Goal: Task Accomplishment & Management: Manage account settings

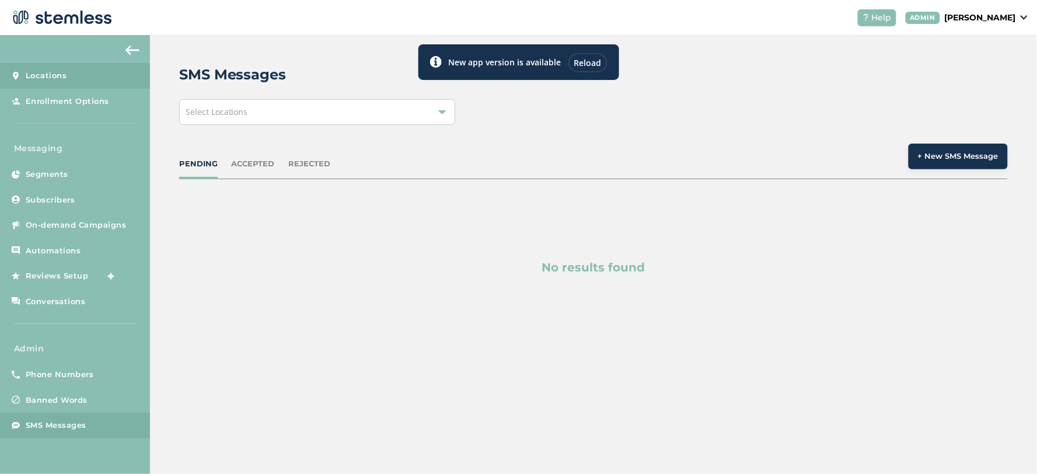
click at [63, 77] on span "Locations" at bounding box center [46, 76] width 41 height 12
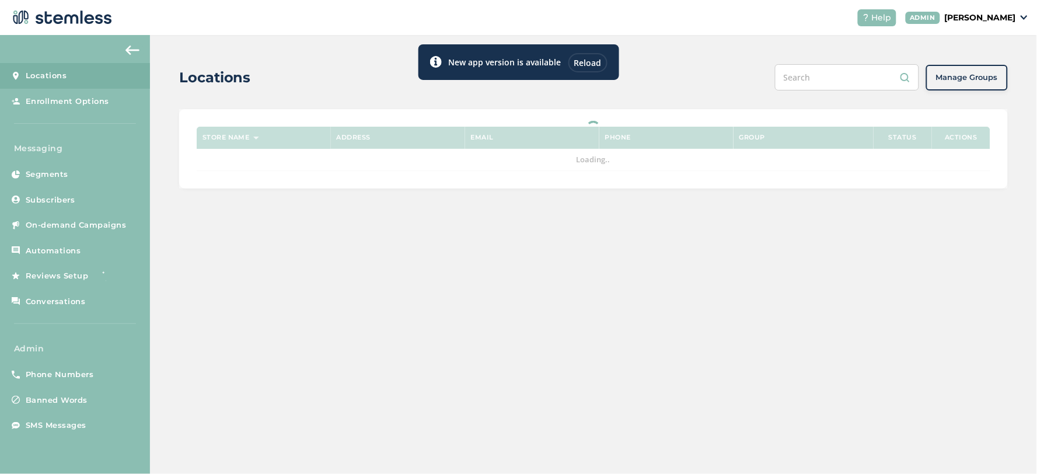
click at [847, 83] on input "text" at bounding box center [847, 77] width 144 height 26
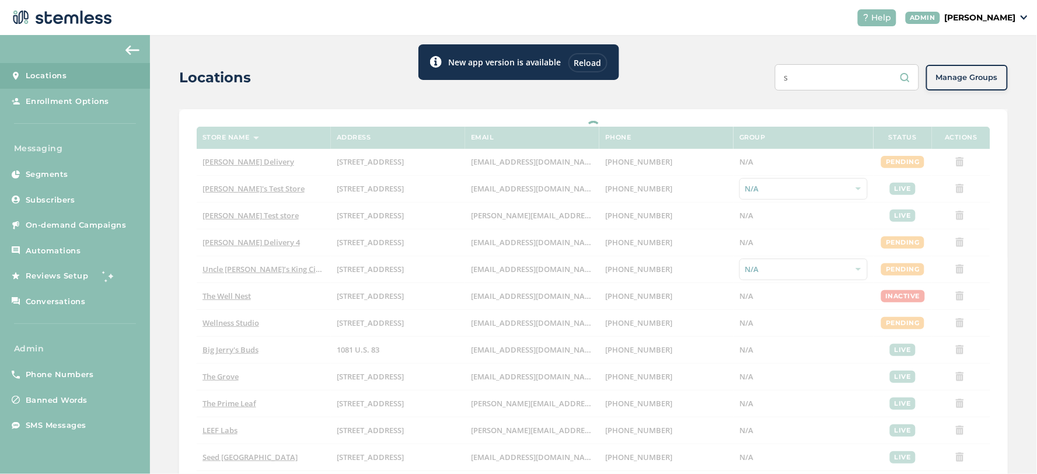
type input "s"
click at [599, 63] on div "New app version is available Reload" at bounding box center [518, 57] width 201 height 45
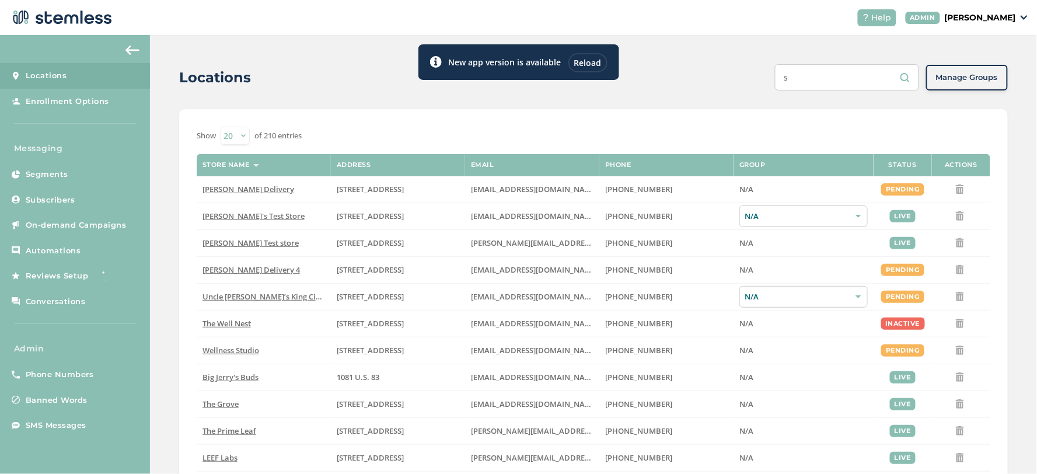
click at [584, 62] on div "New app version is available Reload" at bounding box center [518, 57] width 201 height 45
click at [587, 57] on div "New app version is available Reload" at bounding box center [518, 57] width 201 height 45
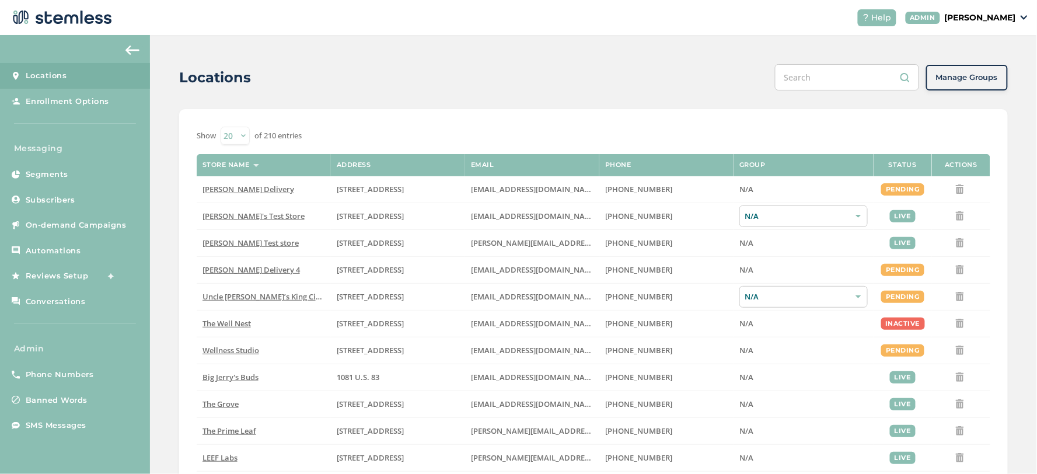
click at [812, 80] on input "text" at bounding box center [847, 77] width 144 height 26
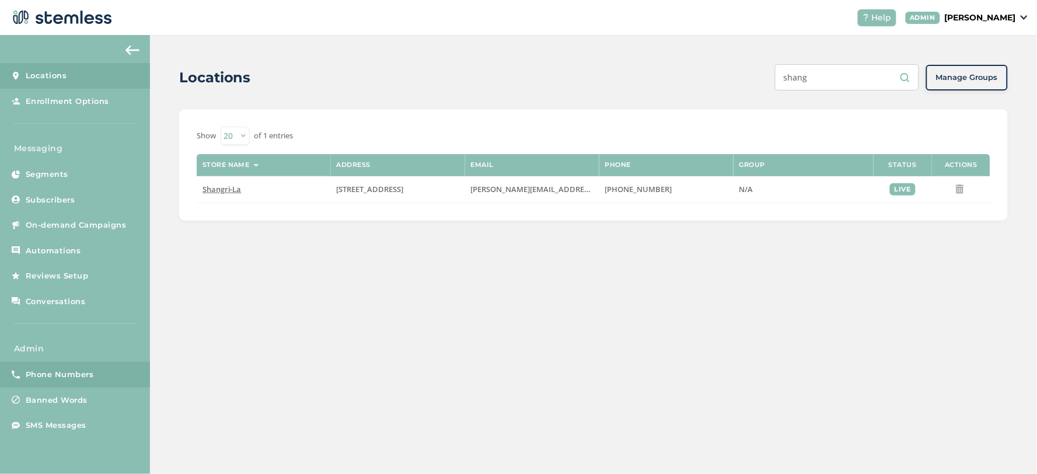
type input "shang"
click at [78, 374] on span "Phone Numbers" at bounding box center [60, 375] width 68 height 12
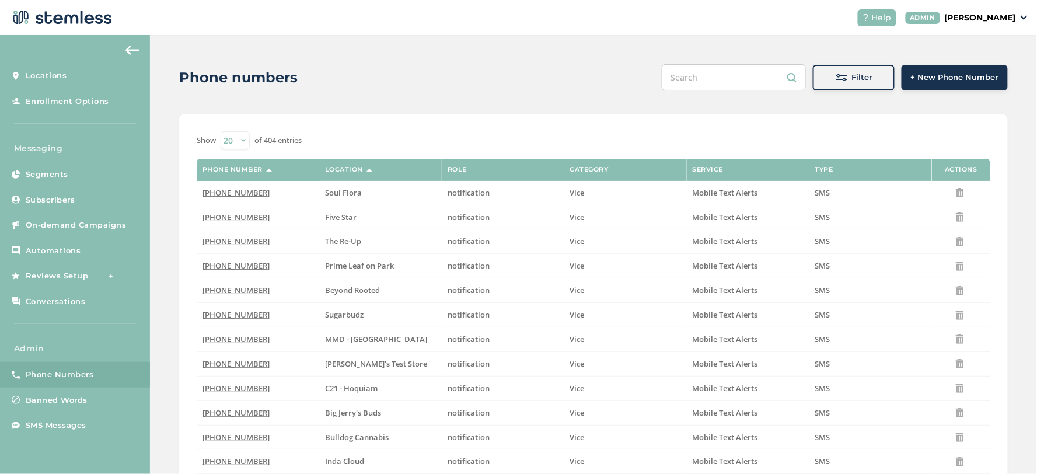
click at [839, 74] on span at bounding box center [842, 78] width 12 height 12
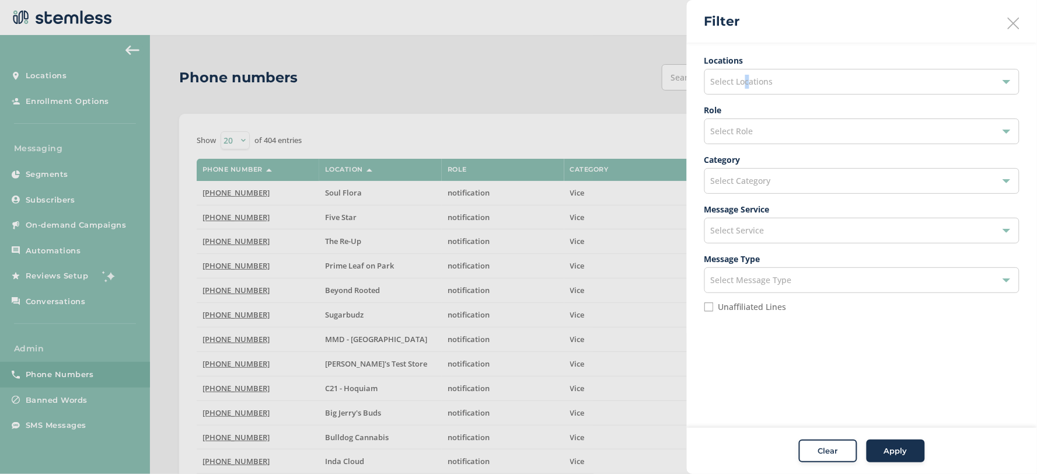
click at [748, 79] on span "Select Locations" at bounding box center [742, 81] width 62 height 11
click at [744, 106] on input "text" at bounding box center [862, 109] width 296 height 12
type input "a"
click at [794, 38] on div "Filter" at bounding box center [862, 21] width 350 height 43
click at [787, 188] on div "Select Category" at bounding box center [861, 181] width 315 height 26
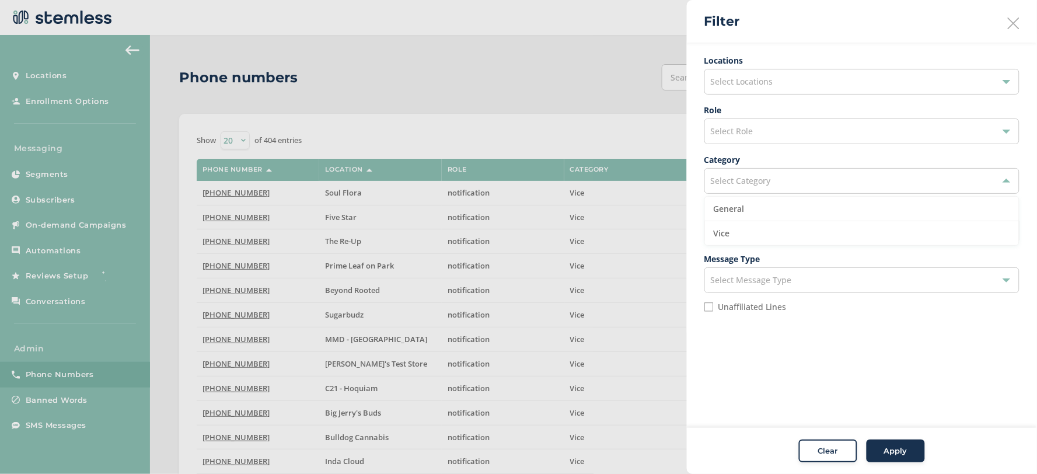
click at [793, 135] on div "Select Role" at bounding box center [861, 131] width 315 height 26
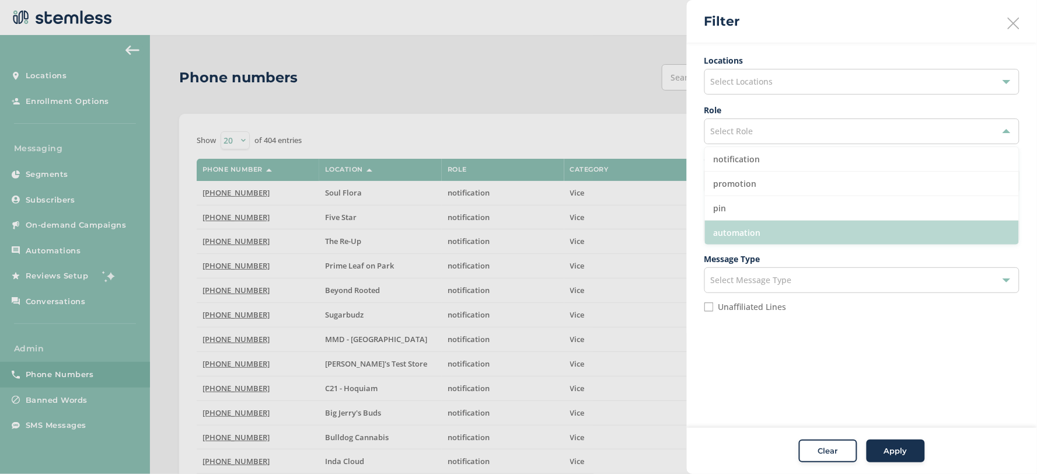
click at [781, 234] on li "automation" at bounding box center [862, 233] width 314 height 24
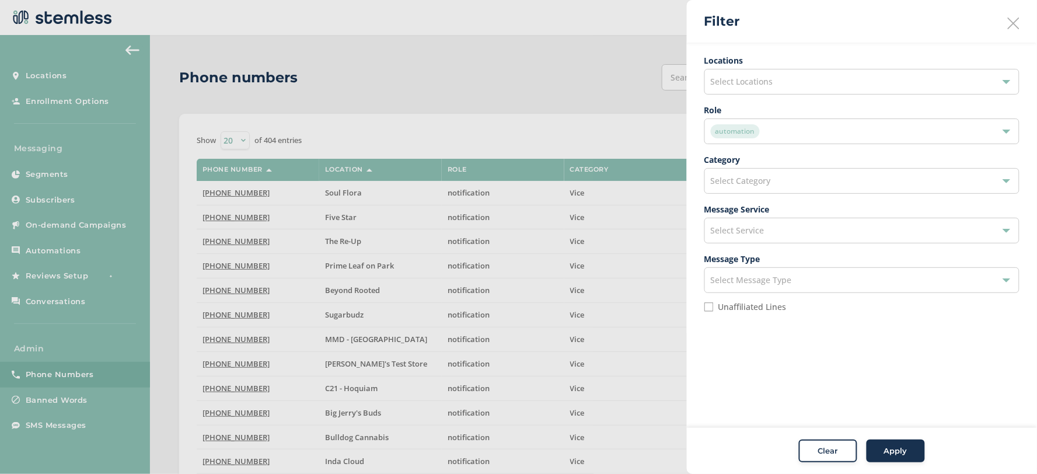
click at [888, 453] on span "Apply" at bounding box center [895, 451] width 23 height 12
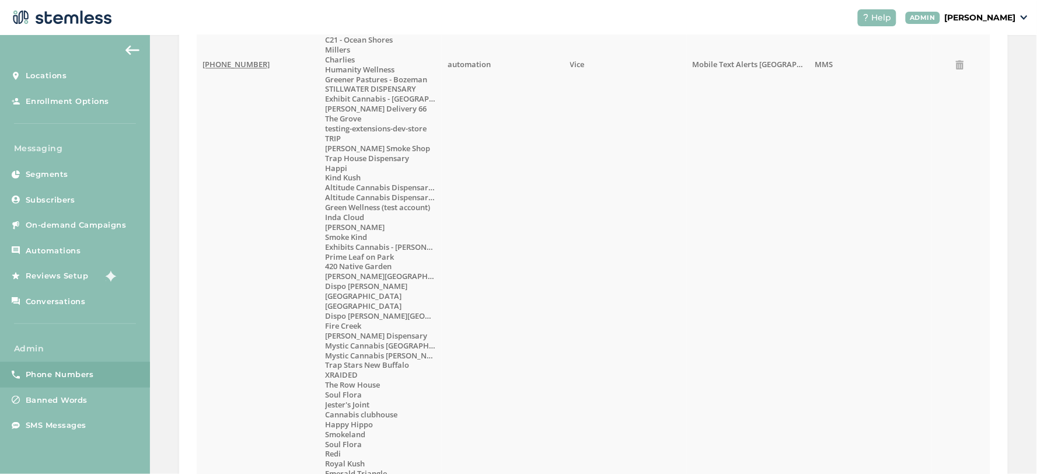
scroll to position [648, 0]
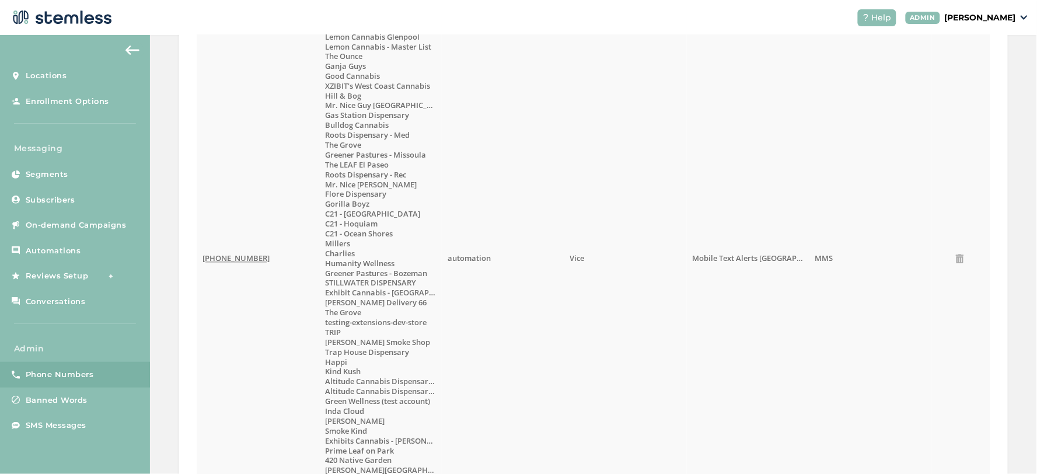
click at [228, 259] on span "[PHONE_NUMBER]" at bounding box center [236, 258] width 67 height 11
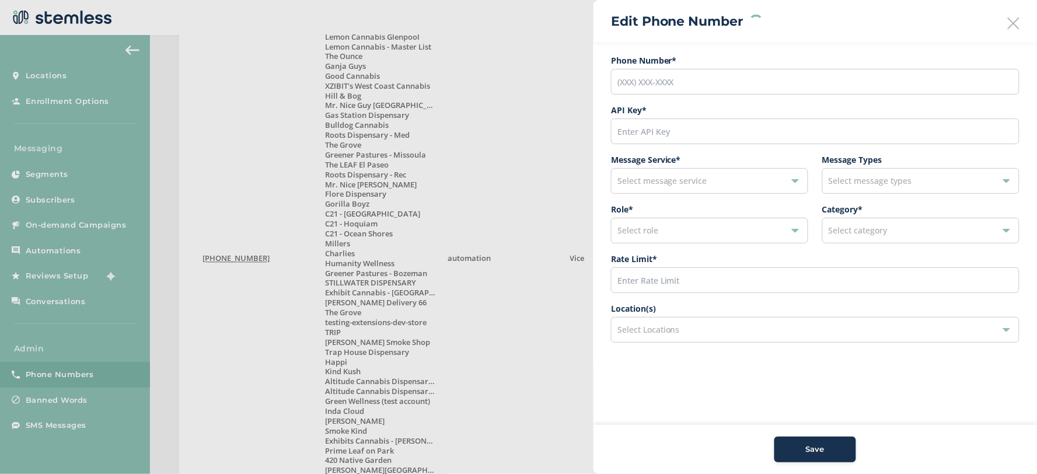
type input "[PHONE_NUMBER]"
type input "21900"
type input "200"
click at [750, 331] on div "146 selected" at bounding box center [815, 330] width 409 height 26
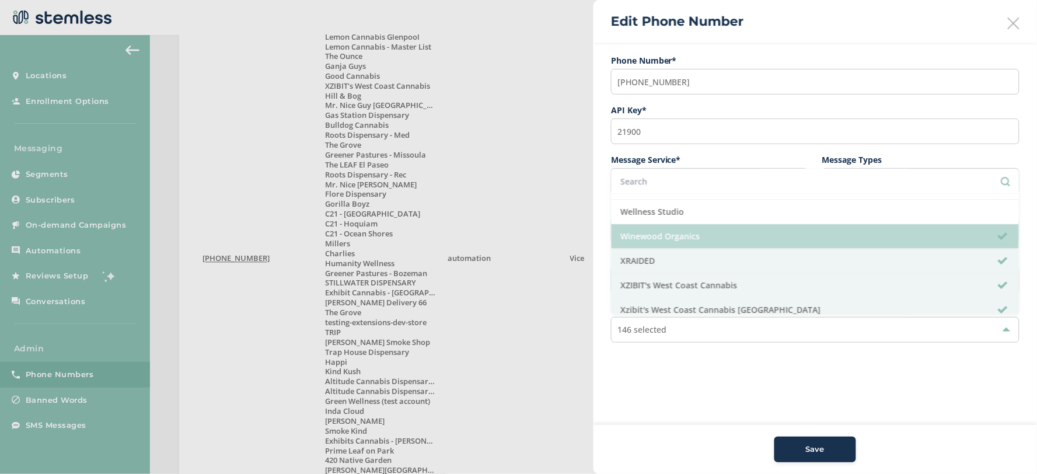
scroll to position [4999, 0]
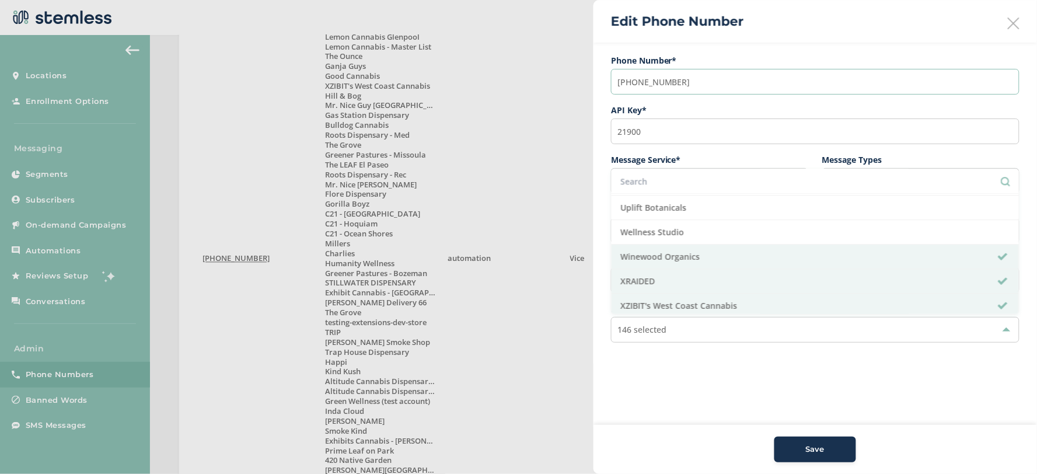
click at [669, 76] on input "[PHONE_NUMBER]" at bounding box center [815, 82] width 409 height 26
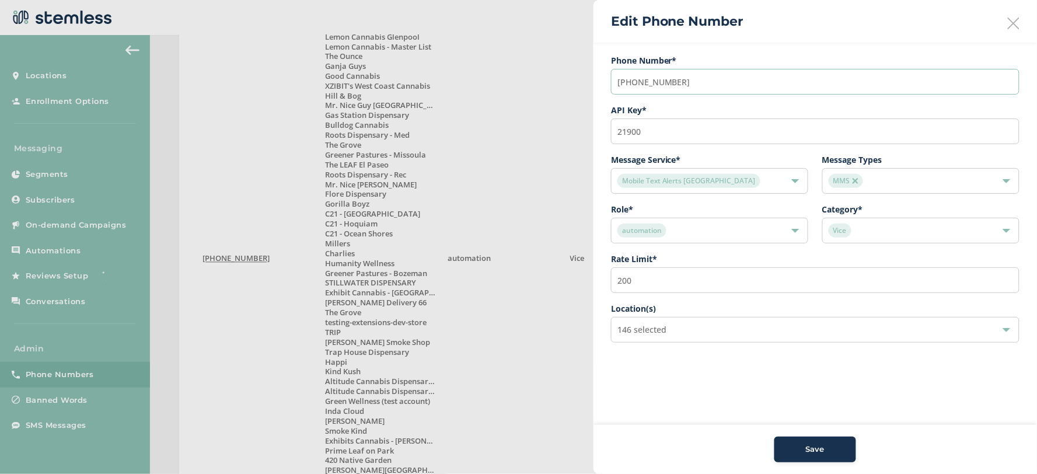
click at [669, 76] on input "[PHONE_NUMBER]" at bounding box center [815, 82] width 409 height 26
click at [677, 331] on div "146 selected" at bounding box center [815, 330] width 409 height 26
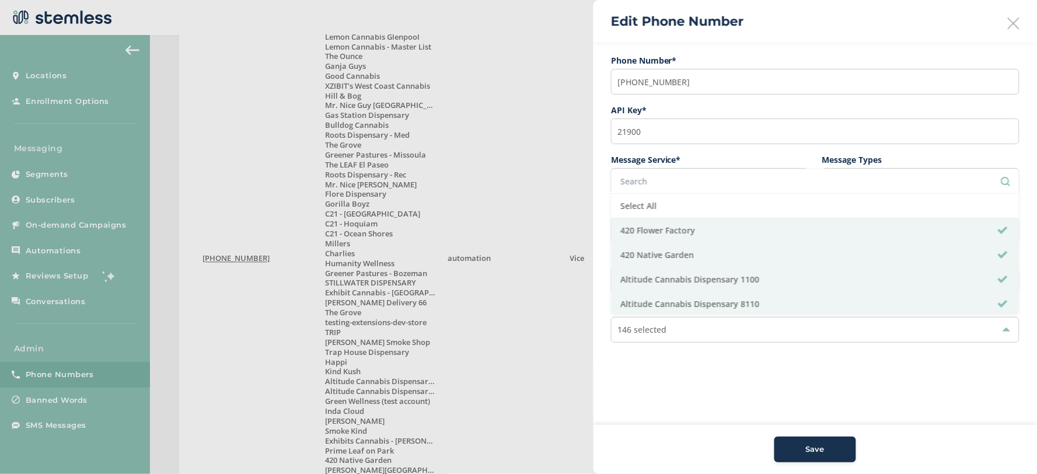
click at [679, 333] on div "146 selected" at bounding box center [815, 330] width 409 height 26
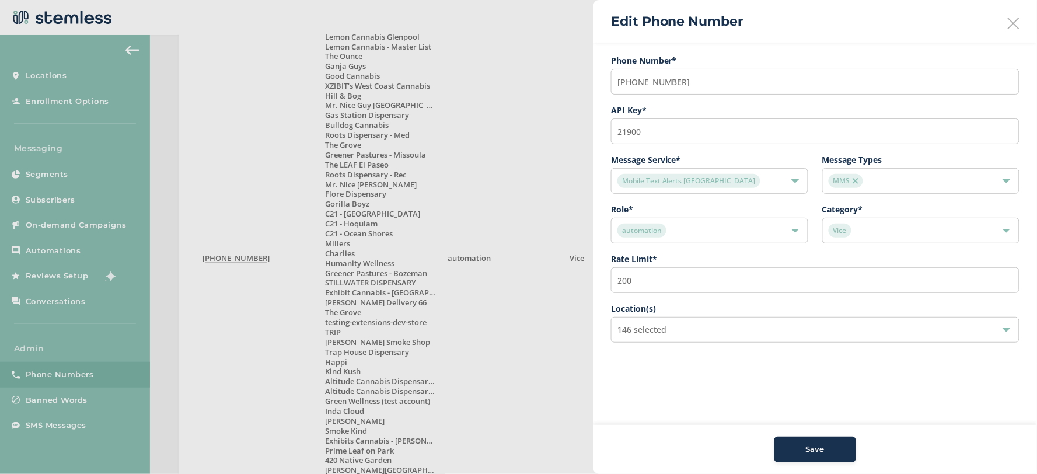
click at [679, 333] on div "146 selected" at bounding box center [815, 330] width 409 height 26
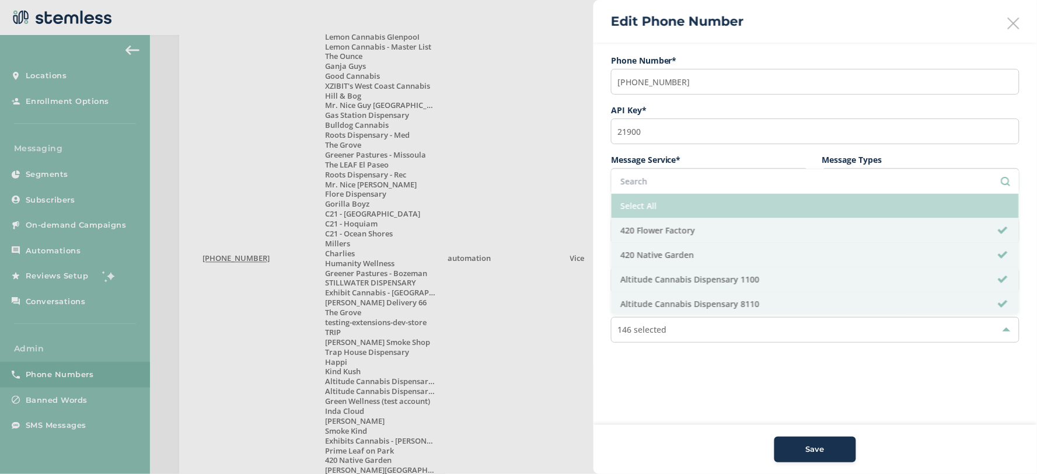
click at [651, 202] on li "Select All" at bounding box center [815, 206] width 407 height 25
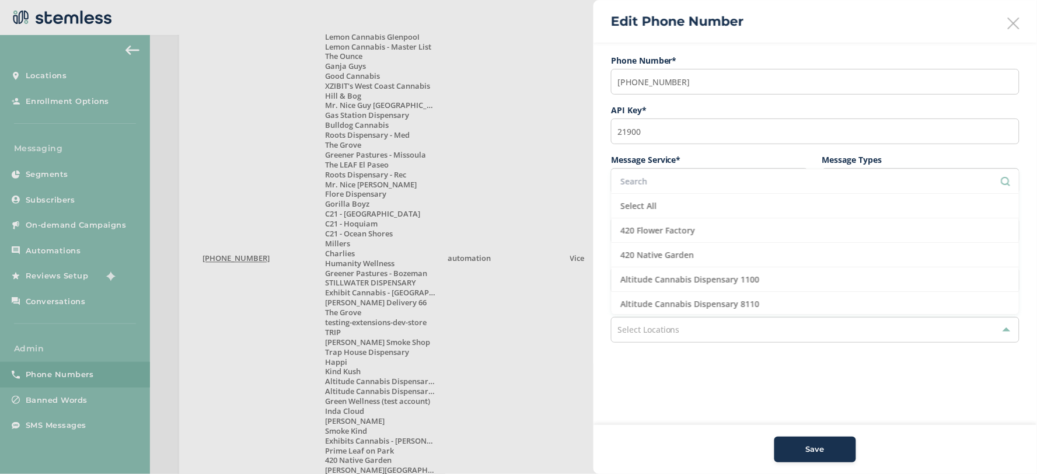
click at [747, 389] on aside "Edit Phone Number Phone Number* [PHONE_NUMBER] API Key * 21900 Message Service …" at bounding box center [816, 237] width 444 height 474
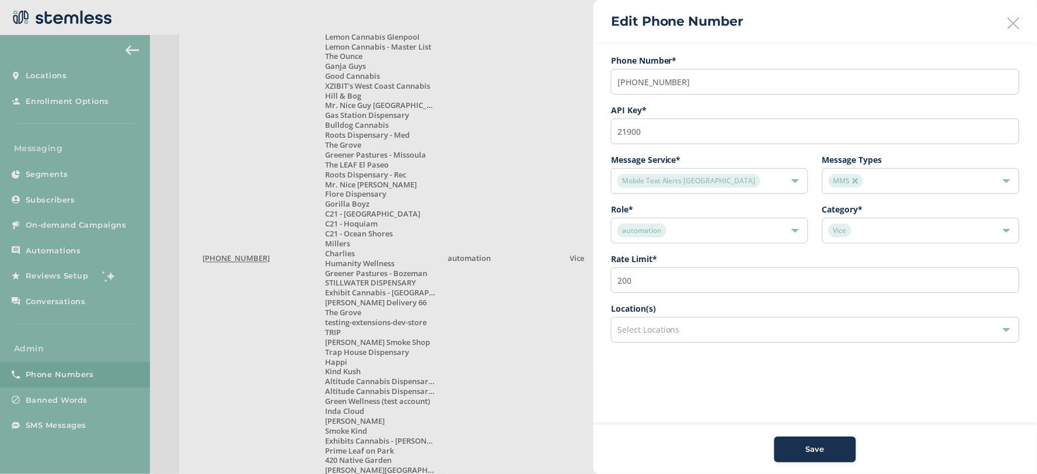
click at [822, 453] on span "Save" at bounding box center [815, 450] width 19 height 12
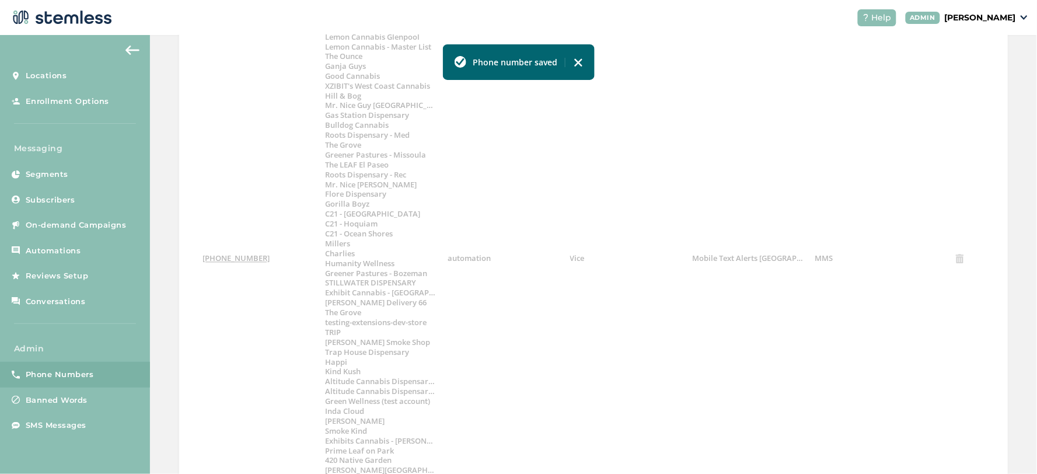
scroll to position [0, 0]
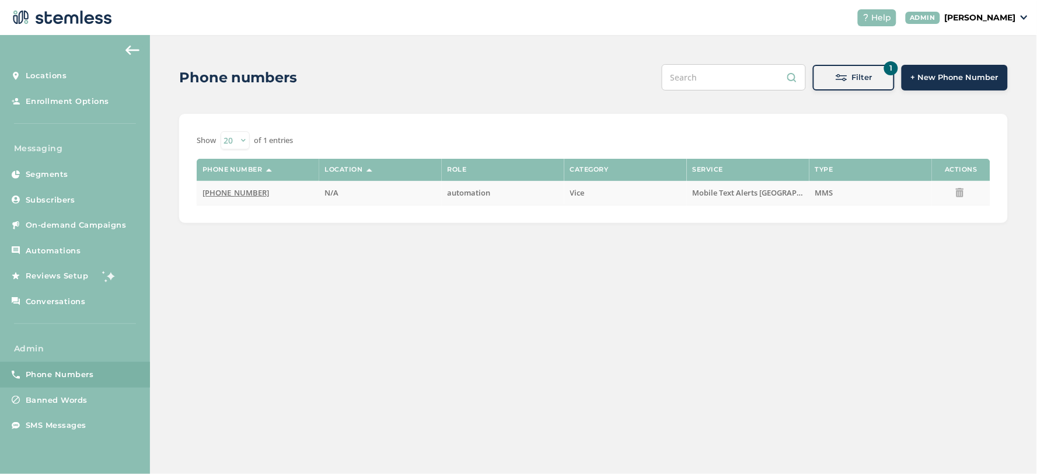
click at [961, 193] on icon at bounding box center [959, 192] width 9 height 9
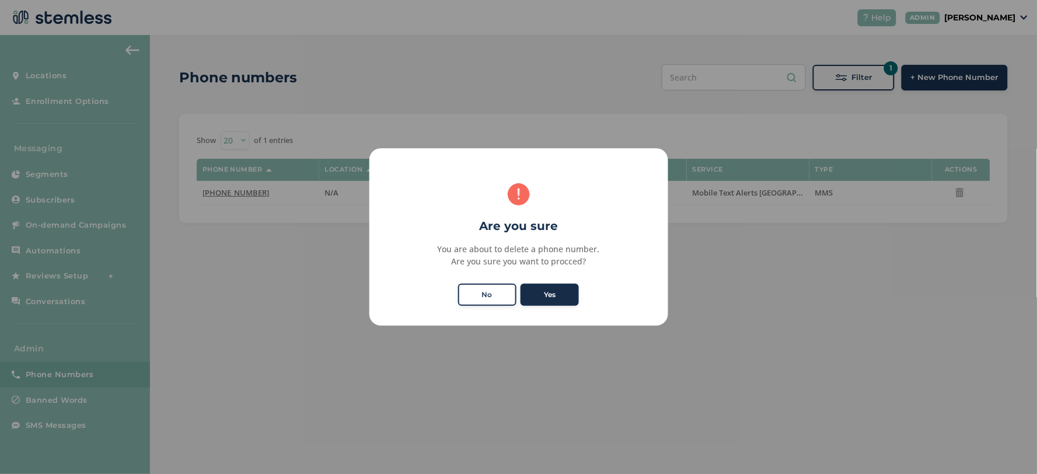
click at [572, 291] on button "Yes" at bounding box center [550, 295] width 58 height 22
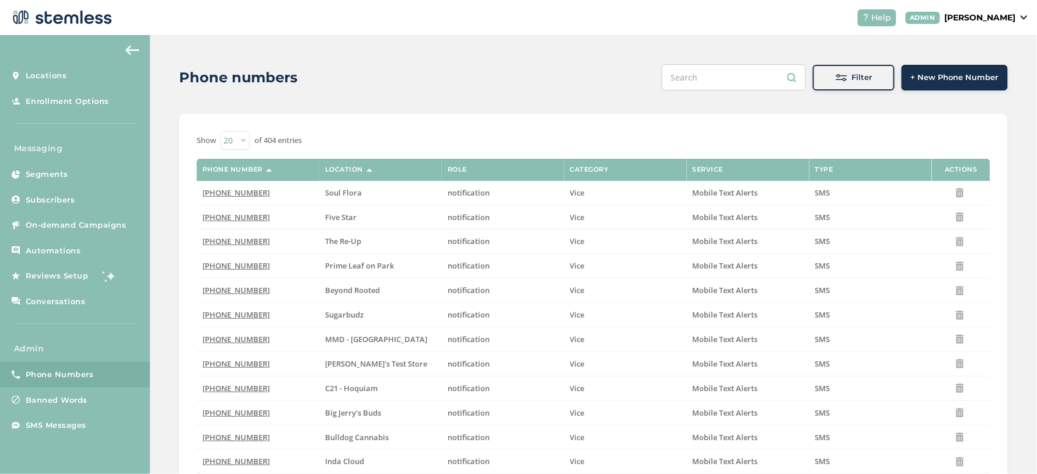
click at [822, 77] on div "Filter" at bounding box center [853, 78] width 63 height 12
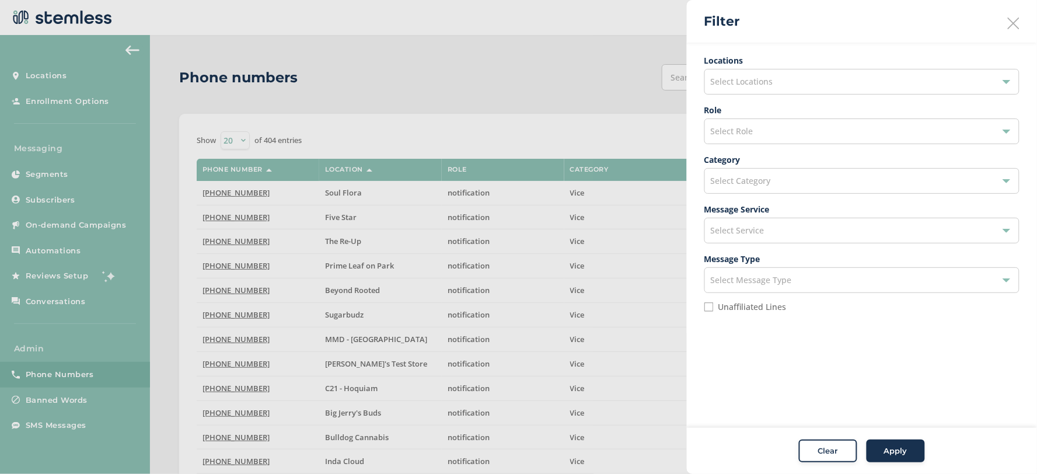
click at [751, 80] on span "Select Locations" at bounding box center [742, 81] width 62 height 11
click at [752, 132] on span "Select Role" at bounding box center [732, 130] width 43 height 11
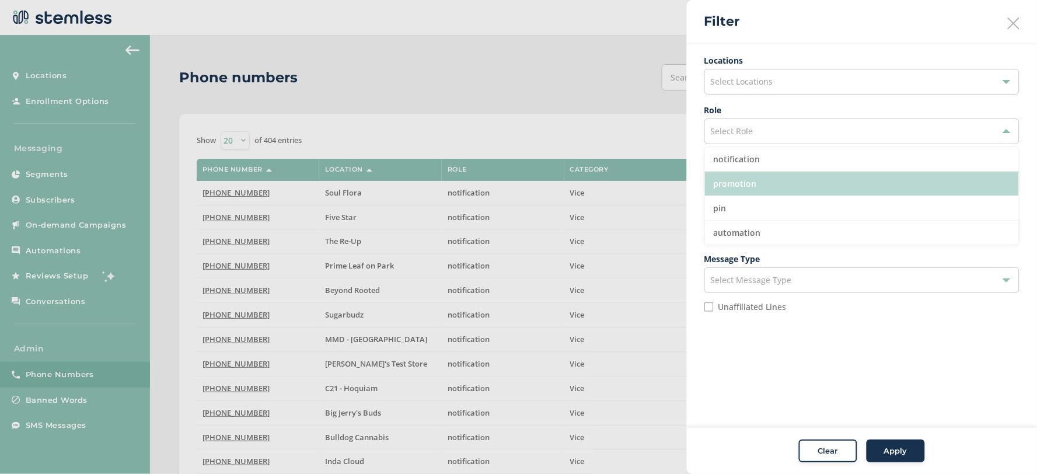
click at [758, 179] on li "promotion" at bounding box center [862, 184] width 314 height 25
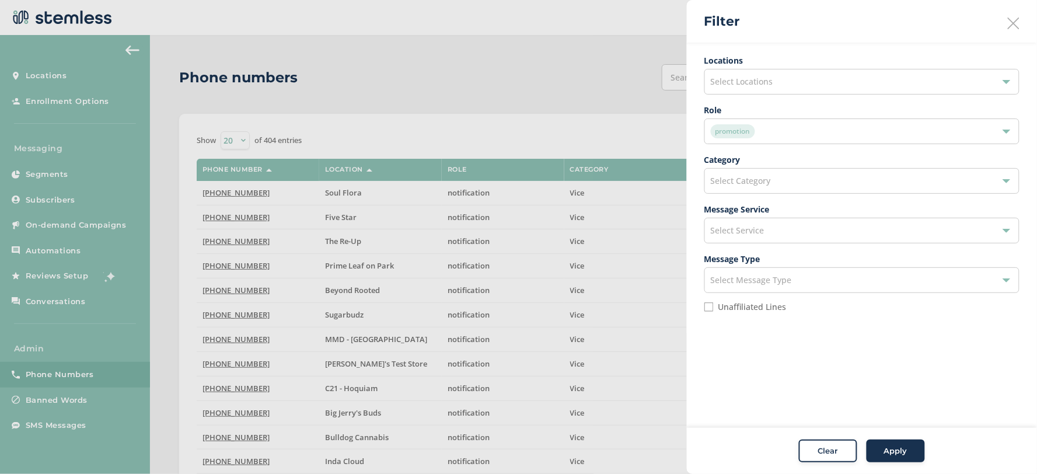
click at [877, 356] on aside "Filter Locations Select Locations Role promotion Category Select Category Messa…" at bounding box center [862, 237] width 350 height 474
click at [768, 306] on label "Unaffiliated Lines" at bounding box center [752, 307] width 68 height 8
click at [714, 306] on input "Unaffiliated Lines" at bounding box center [708, 306] width 9 height 9
checkbox input "true"
click at [903, 455] on span "Apply" at bounding box center [895, 451] width 23 height 12
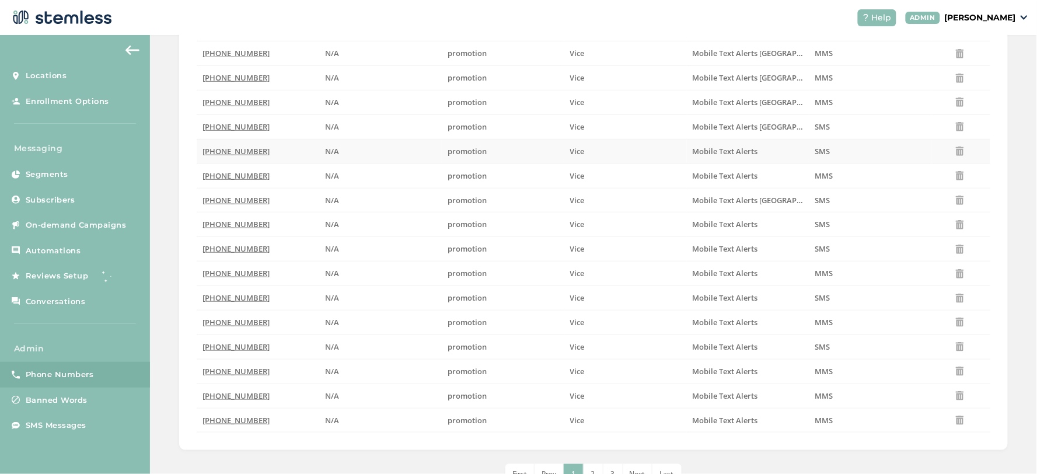
scroll to position [277, 0]
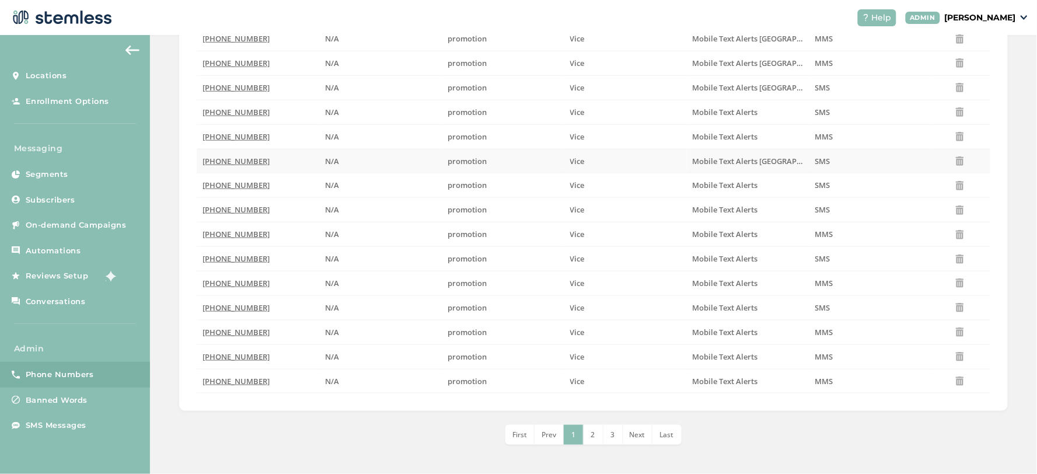
click at [226, 156] on span "(833) 615-4060" at bounding box center [236, 161] width 67 height 11
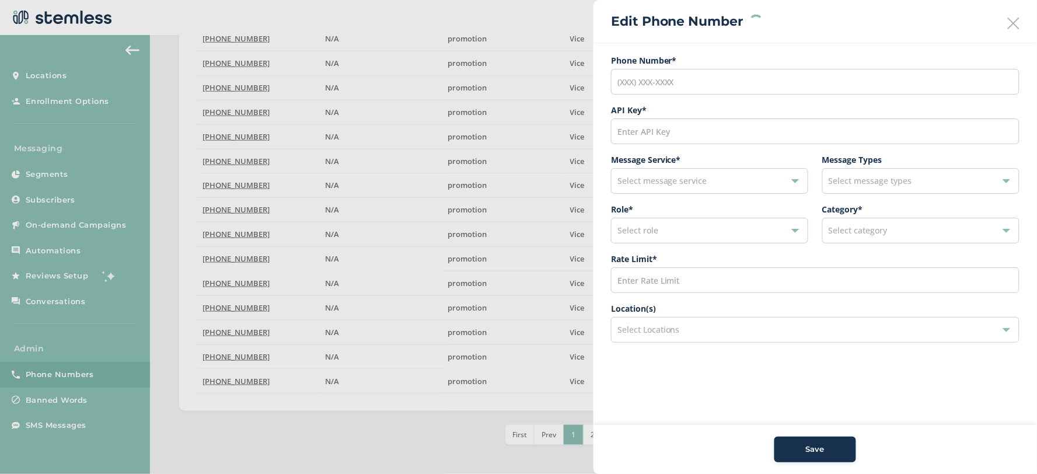
type input "(833) 615-4060"
type input "27653"
type input "600"
click at [679, 232] on div "promotion" at bounding box center [703, 231] width 173 height 14
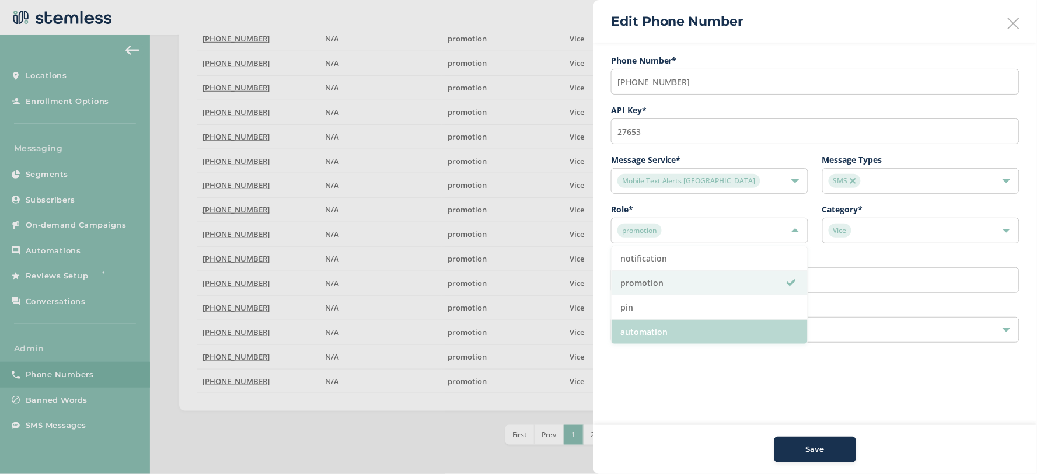
click at [664, 327] on li "automation" at bounding box center [710, 332] width 196 height 24
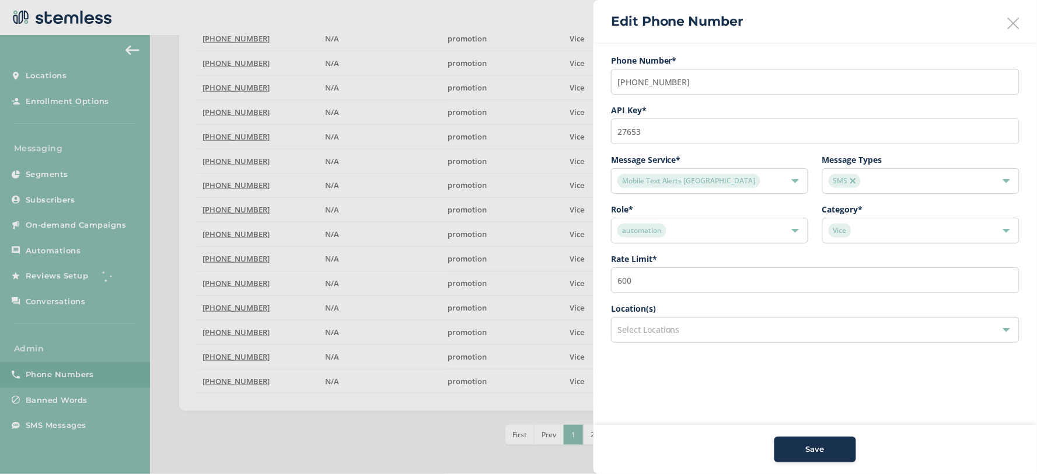
click at [877, 182] on div "SMS" at bounding box center [915, 181] width 173 height 14
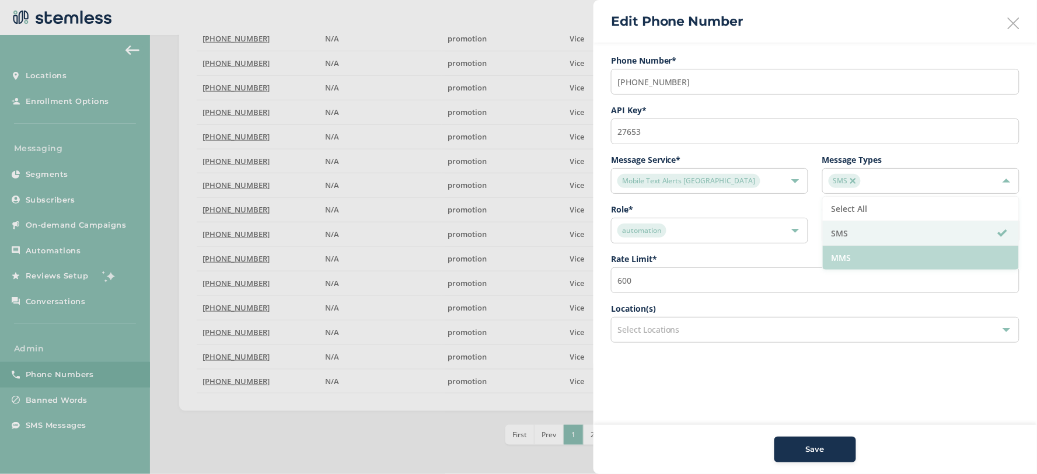
click at [862, 253] on li "MMS" at bounding box center [921, 258] width 196 height 24
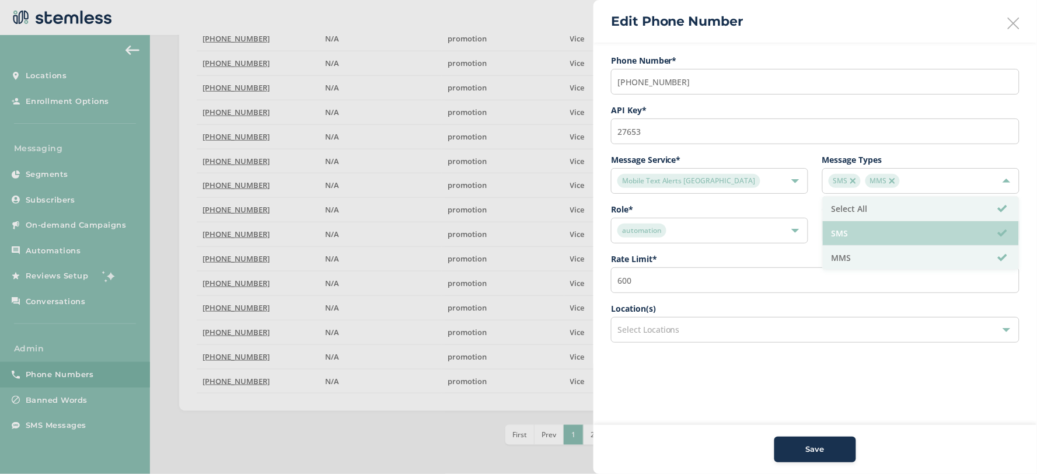
click at [862, 232] on li "SMS" at bounding box center [921, 233] width 196 height 25
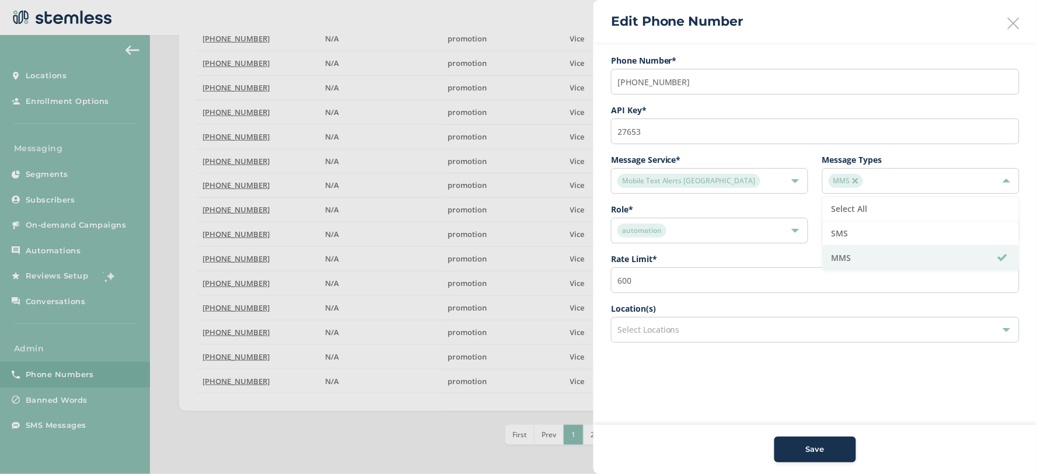
click at [872, 350] on div "Location(s) Select Locations" at bounding box center [815, 327] width 409 height 50
click at [708, 329] on div "Select Locations" at bounding box center [815, 330] width 409 height 26
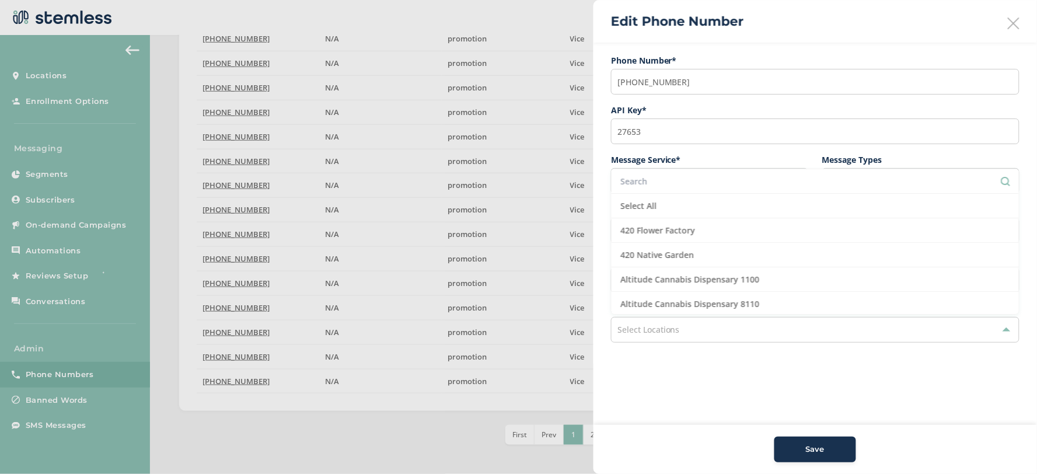
click at [686, 187] on input "text" at bounding box center [815, 181] width 390 height 12
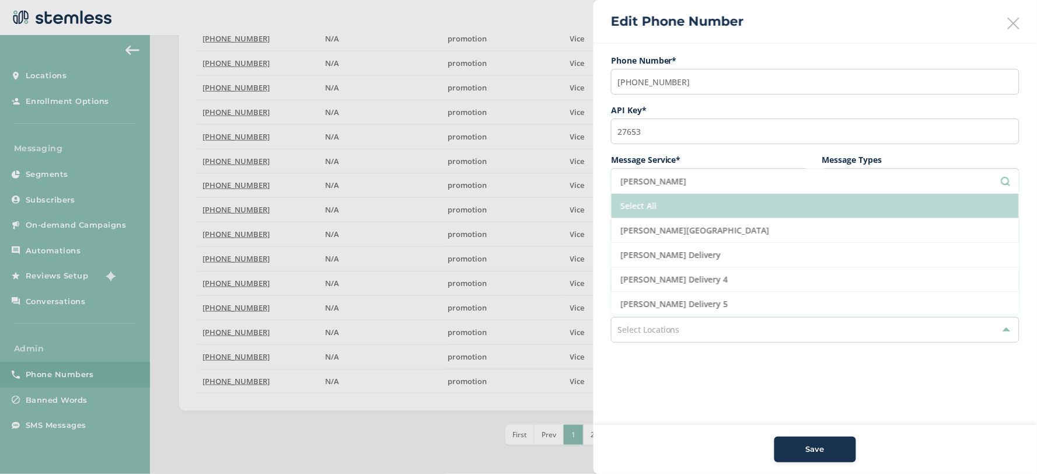
type input "hazel"
click at [678, 208] on li "Select All" at bounding box center [815, 206] width 407 height 25
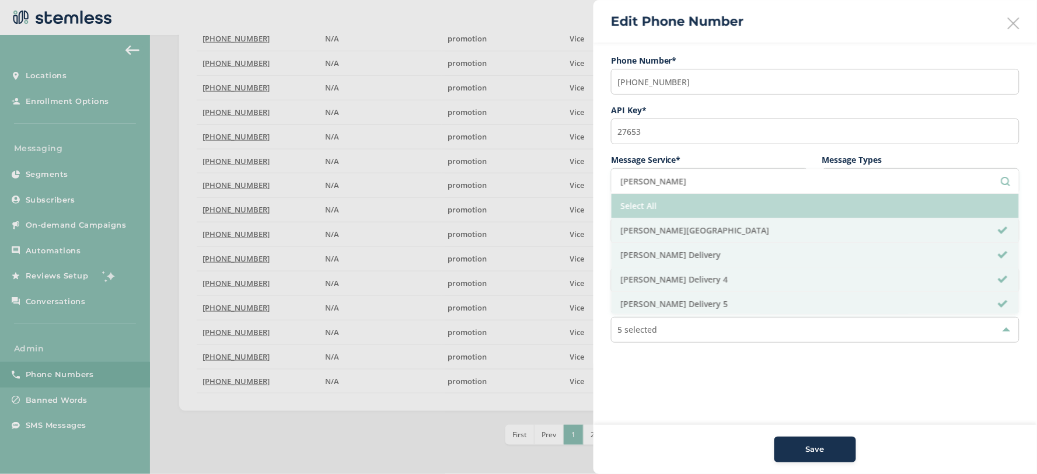
scroll to position [26, 0]
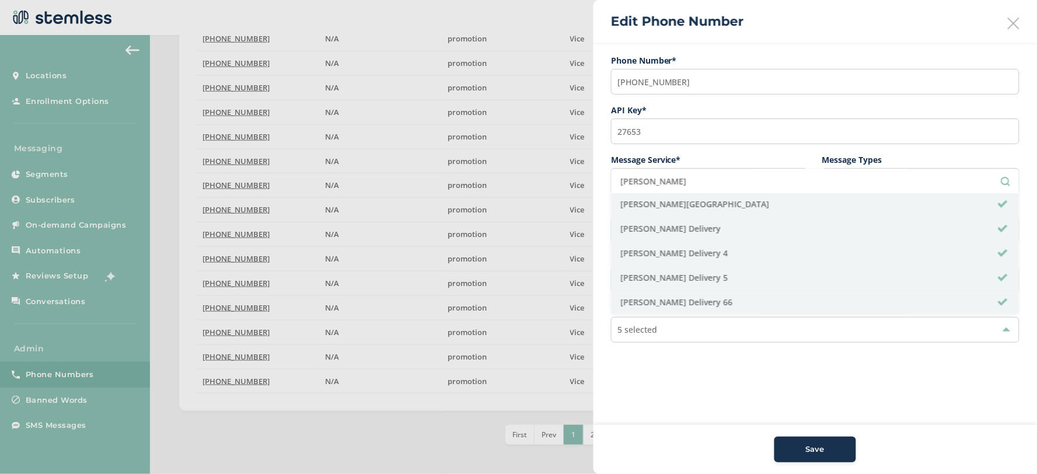
click at [745, 375] on aside "Edit Phone Number Phone Number* (833) 615-4060 API Key * 27653 Message Service …" at bounding box center [816, 237] width 444 height 474
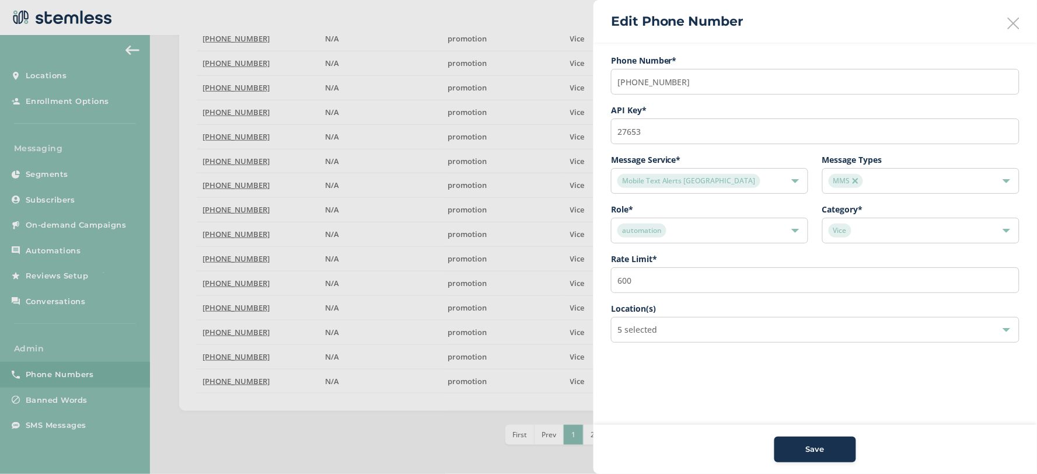
click at [674, 333] on div "5 selected" at bounding box center [815, 330] width 409 height 26
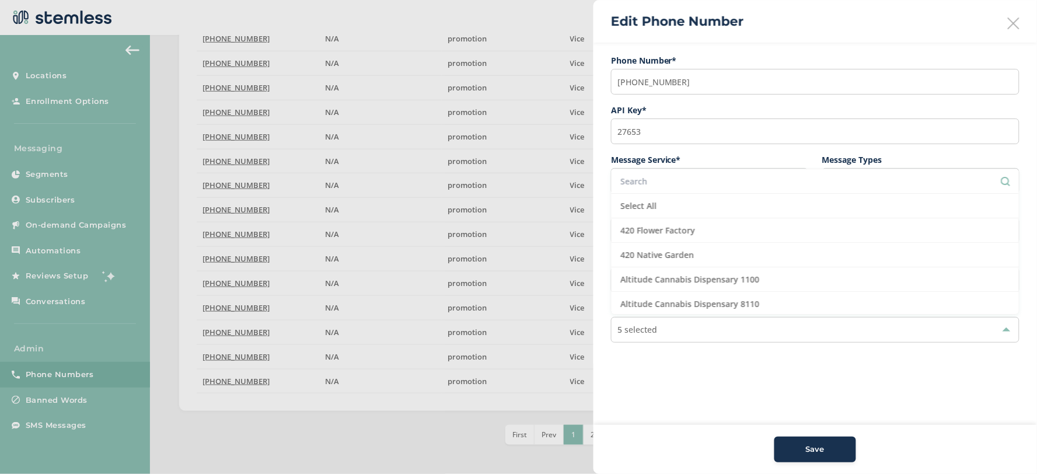
click at [689, 374] on aside "Edit Phone Number Phone Number* (833) 615-4060 API Key * 27653 Message Service …" at bounding box center [816, 237] width 444 height 474
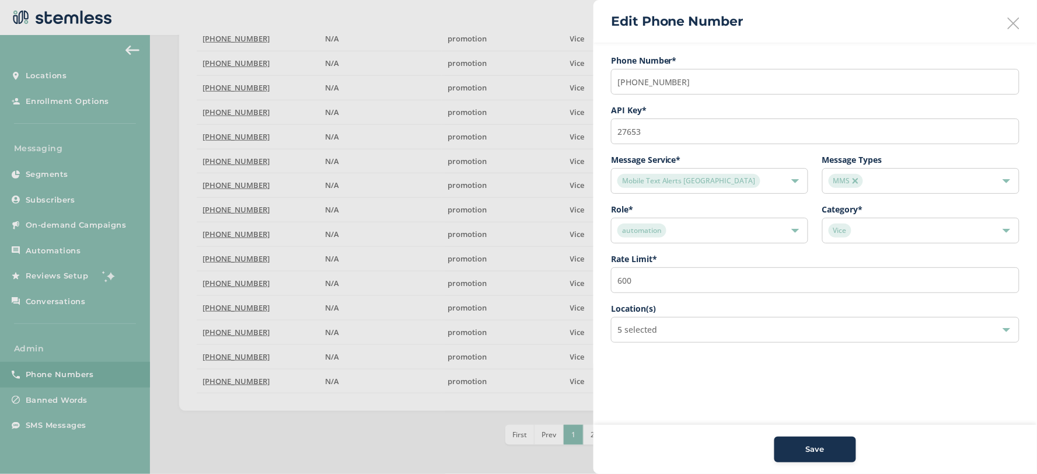
click at [693, 382] on aside "Edit Phone Number Phone Number* (833) 615-4060 API Key * 27653 Message Service …" at bounding box center [816, 237] width 444 height 474
click at [1018, 27] on icon at bounding box center [1014, 24] width 12 height 12
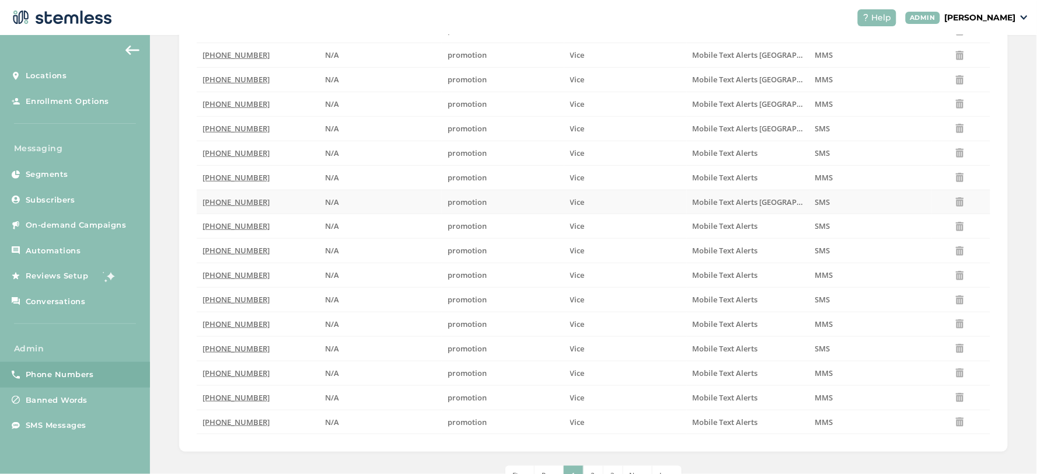
scroll to position [212, 0]
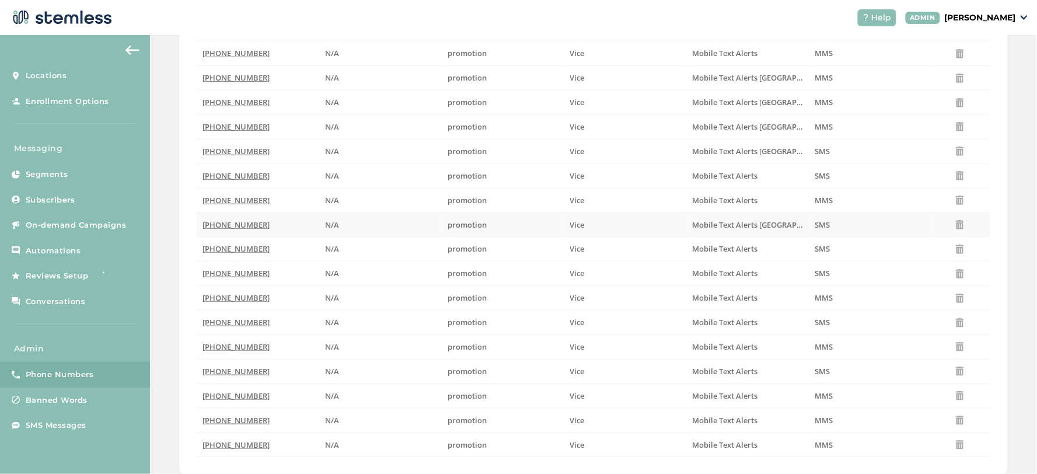
click at [229, 222] on span "(833) 615-4060" at bounding box center [236, 224] width 67 height 11
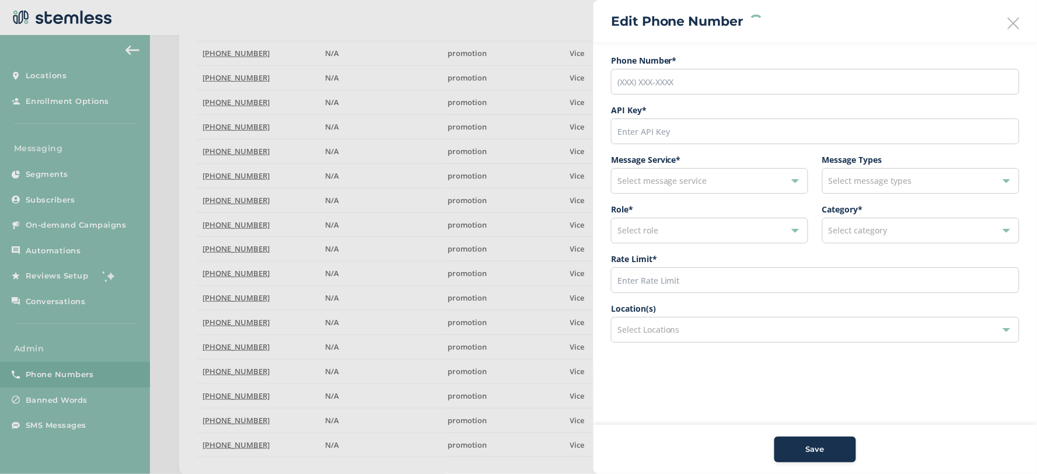
type input "(833) 615-4060"
type input "27653"
type input "600"
click at [718, 339] on div "Select Locations" at bounding box center [815, 330] width 409 height 26
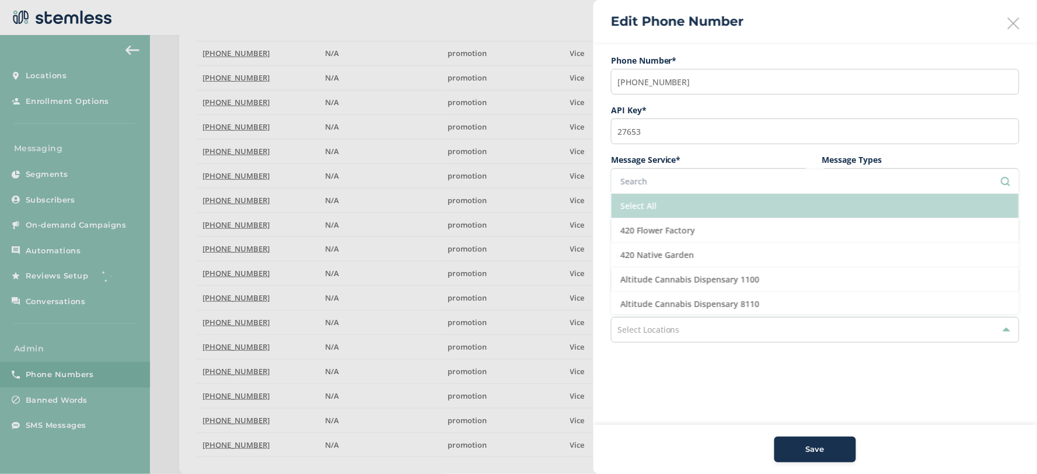
click at [660, 210] on li "Select All" at bounding box center [815, 206] width 407 height 25
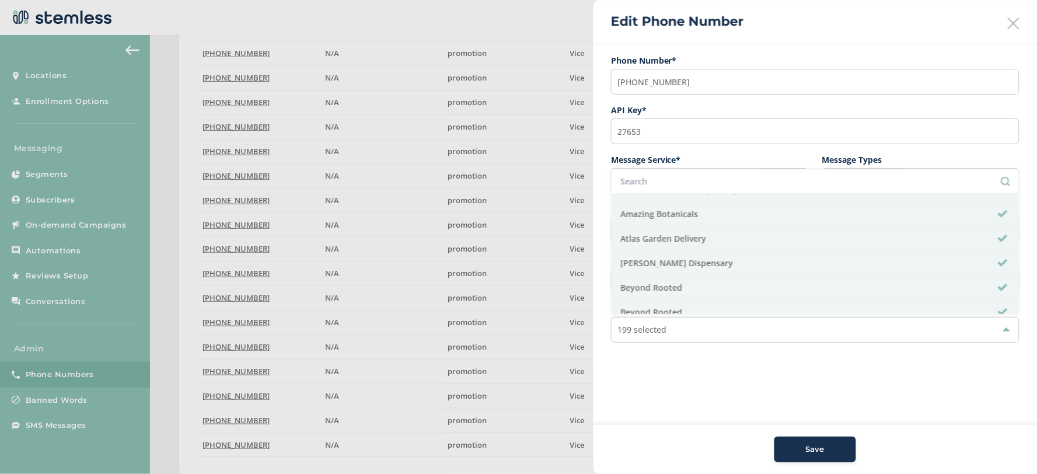
scroll to position [130, 0]
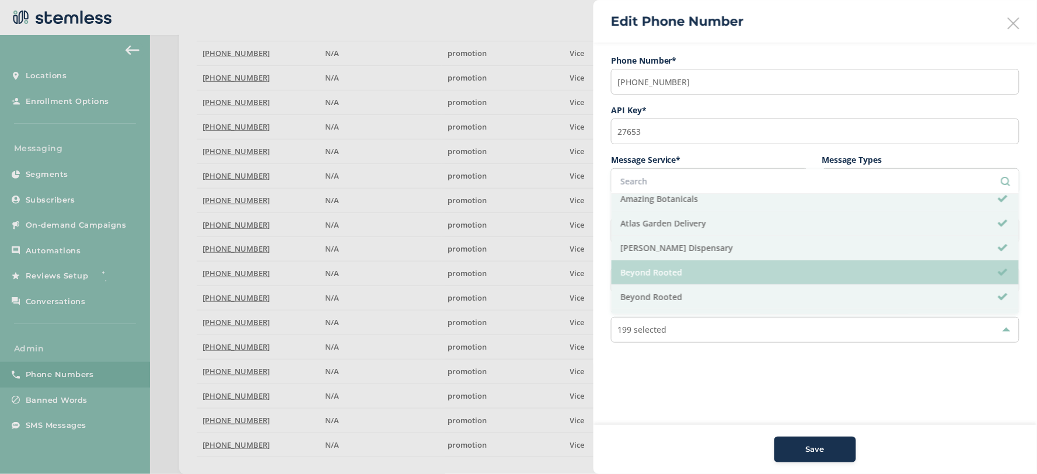
click at [675, 272] on li "Beyond Rooted" at bounding box center [815, 272] width 407 height 25
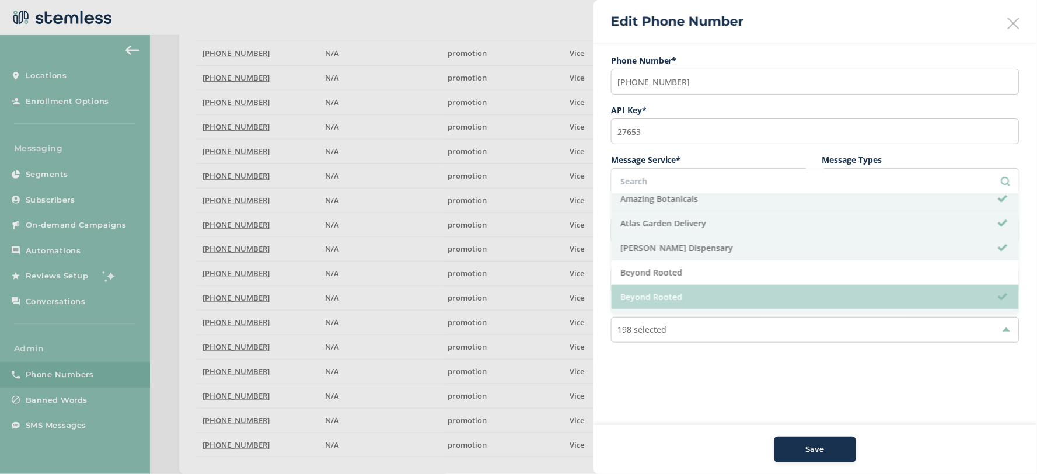
click at [683, 299] on li "Beyond Rooted" at bounding box center [815, 297] width 407 height 25
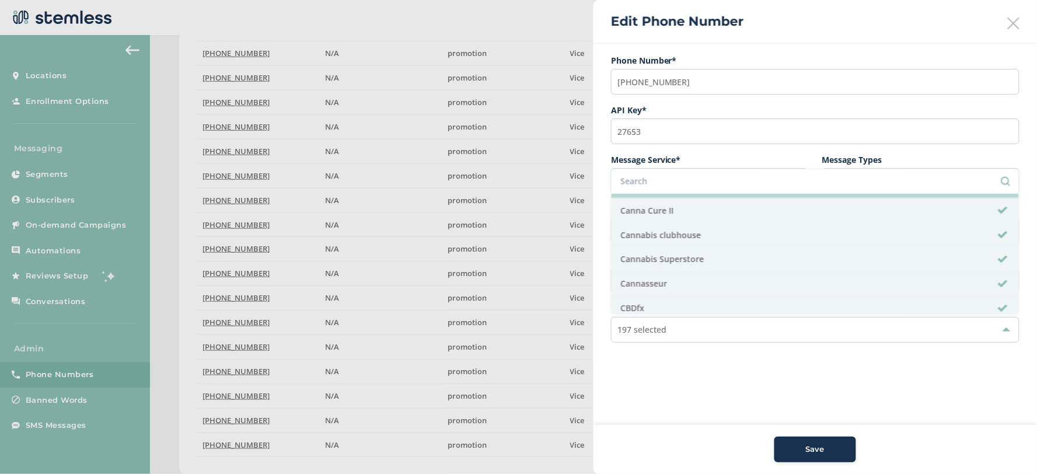
scroll to position [648, 0]
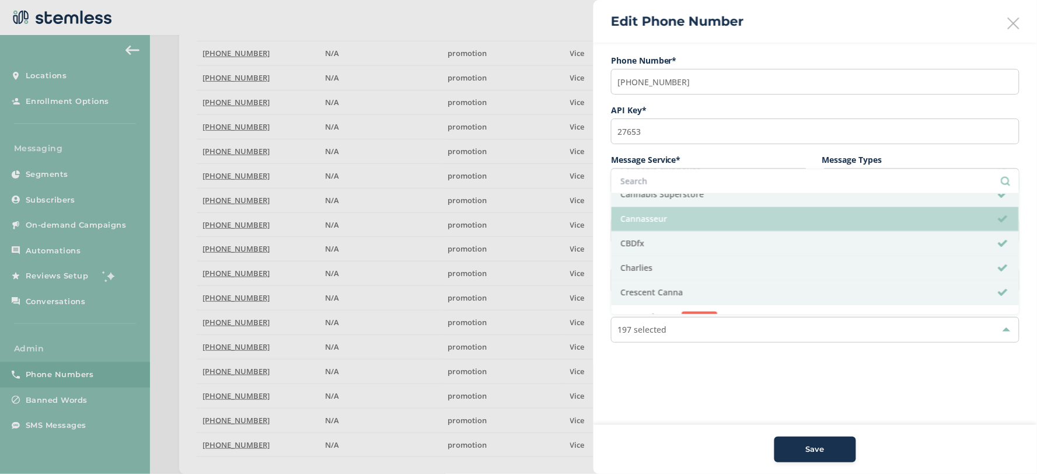
click at [662, 222] on li "Cannasseur" at bounding box center [815, 219] width 407 height 25
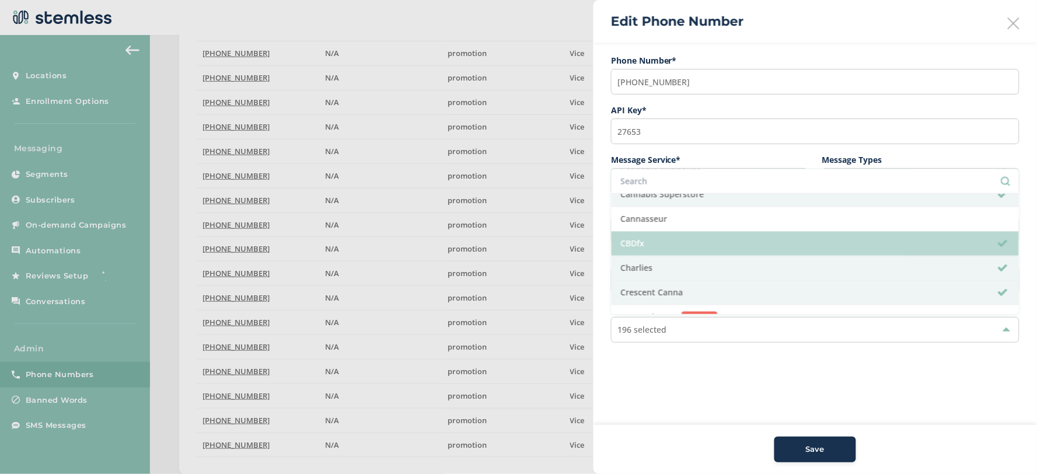
click at [662, 239] on li "CBDfx" at bounding box center [815, 244] width 407 height 25
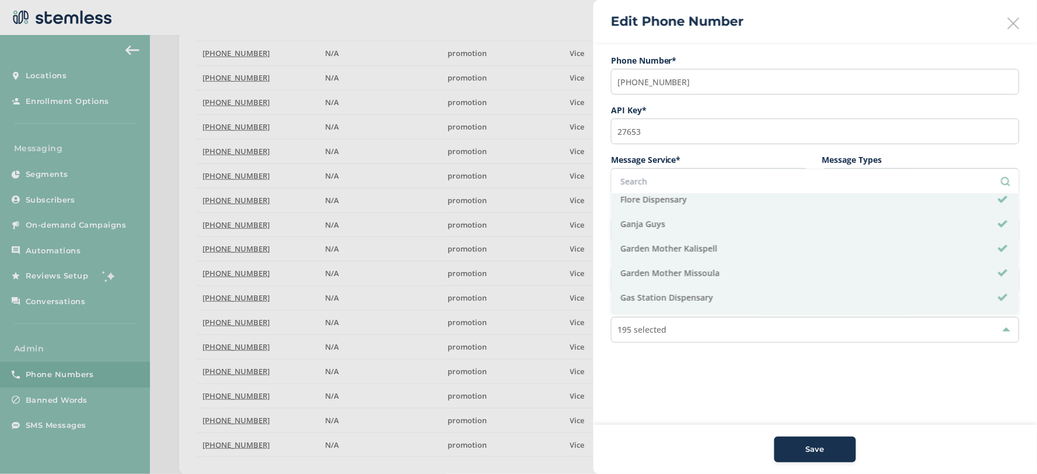
scroll to position [1037, 0]
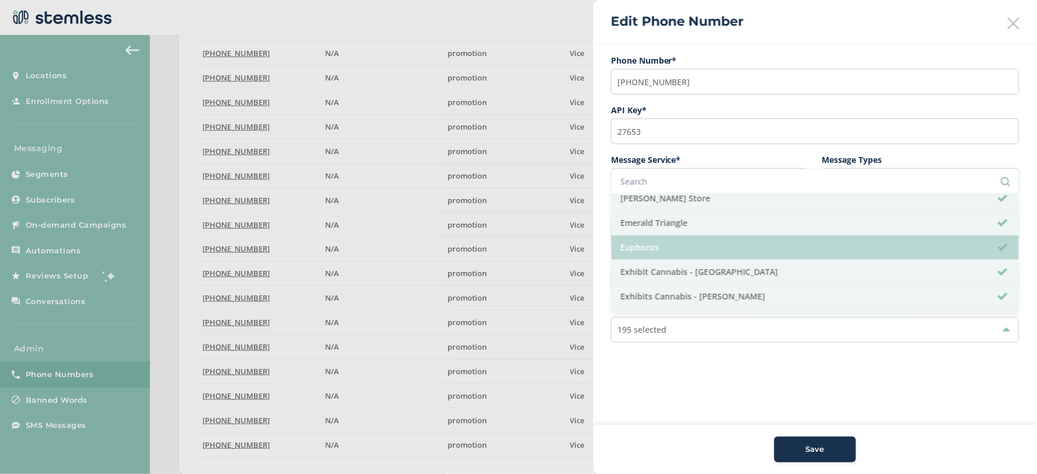
click at [700, 244] on li "Euphoros" at bounding box center [815, 247] width 407 height 25
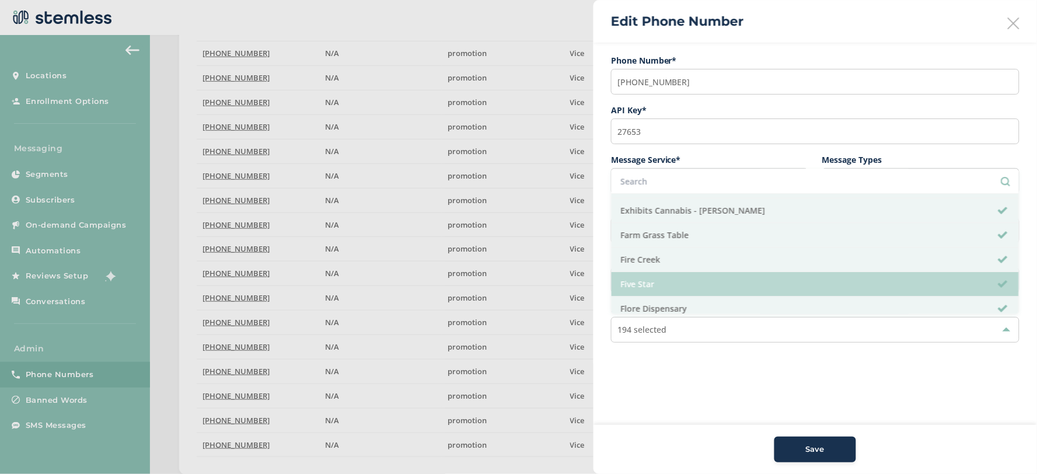
scroll to position [1102, 0]
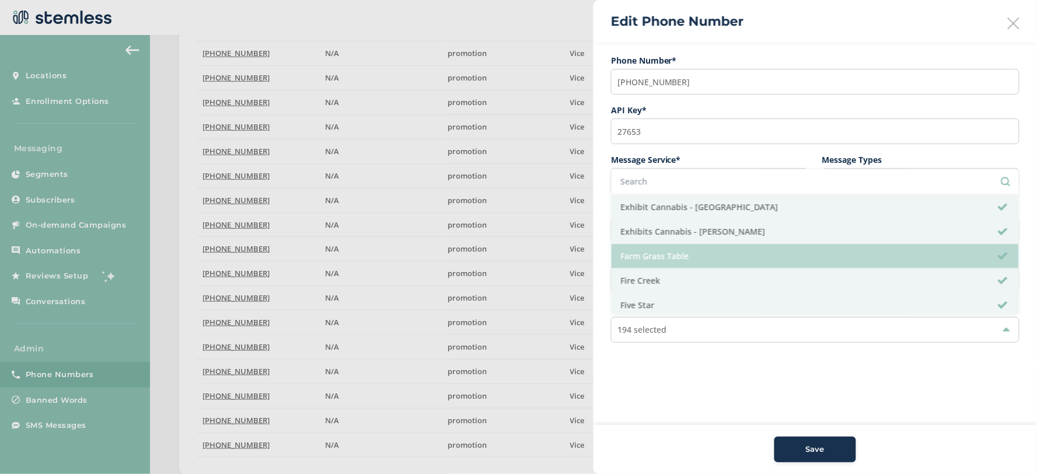
click at [674, 254] on li "Farm Grass Table" at bounding box center [815, 256] width 407 height 25
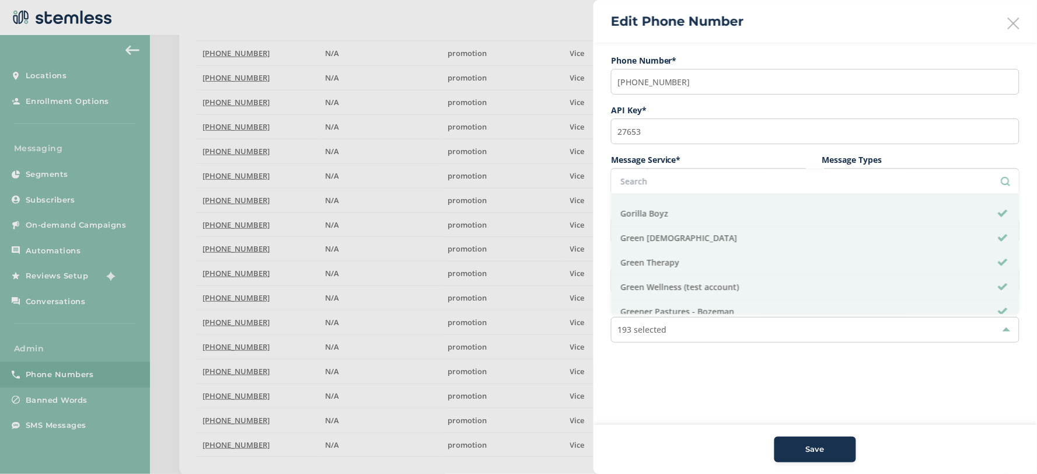
scroll to position [1426, 0]
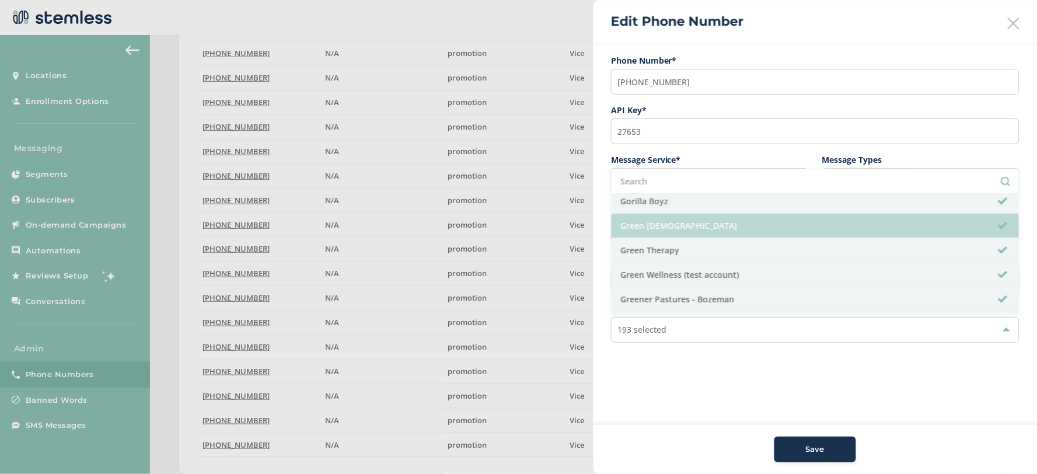
click at [683, 234] on li "Green [DEMOGRAPHIC_DATA]" at bounding box center [815, 226] width 407 height 25
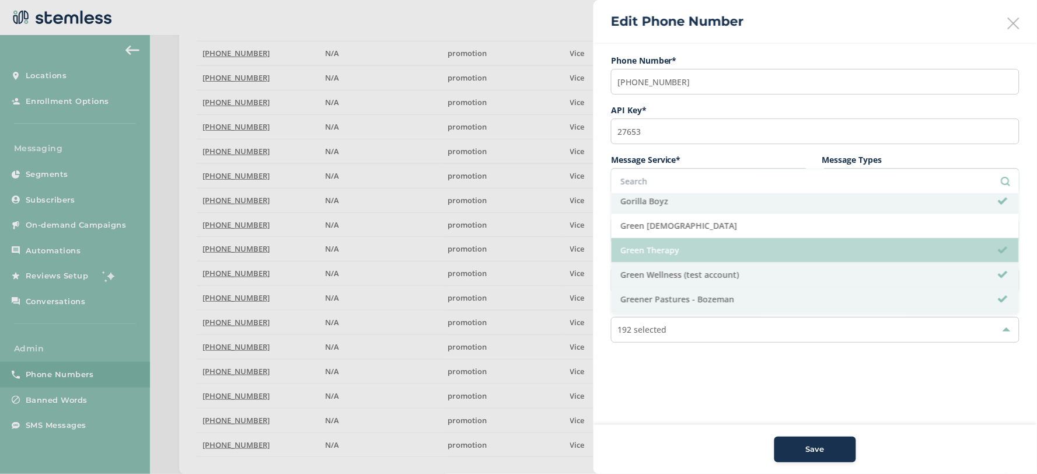
click at [683, 254] on li "Green Therapy" at bounding box center [815, 250] width 407 height 25
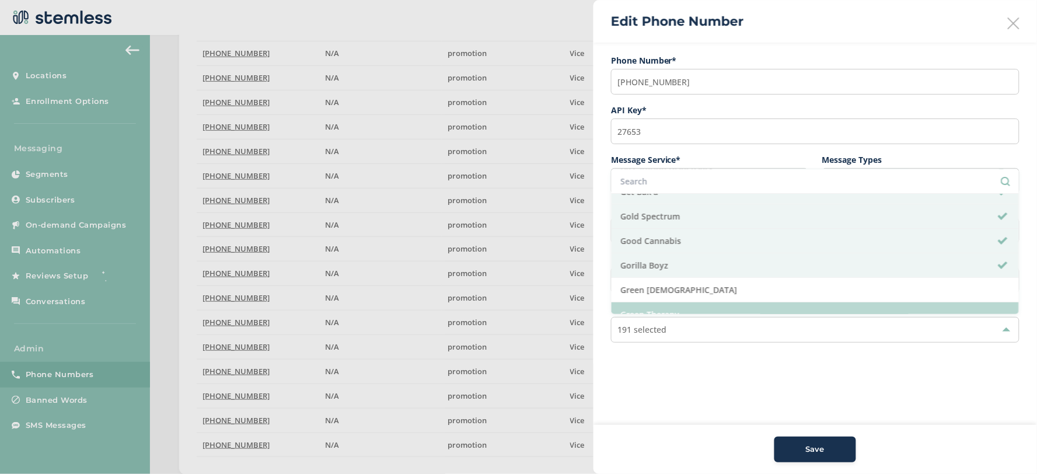
scroll to position [1362, 0]
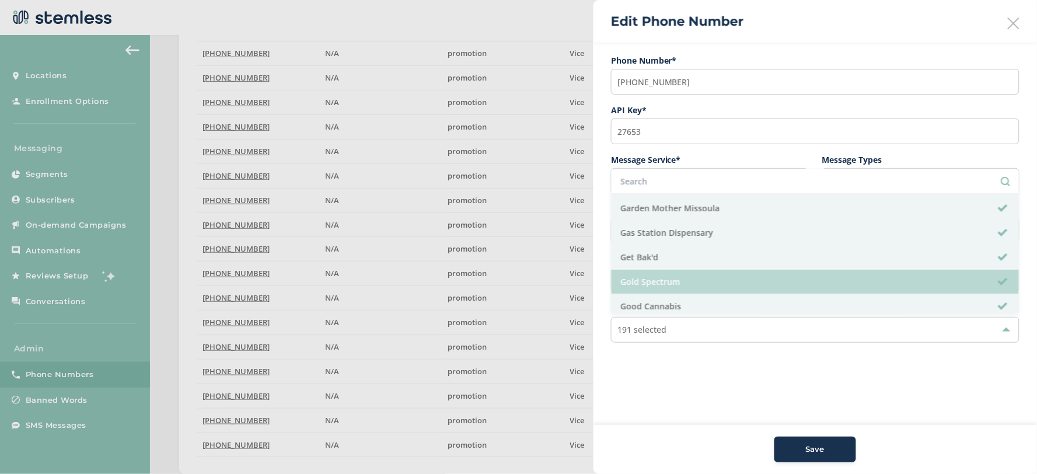
click at [669, 287] on li "Gold Spectrum" at bounding box center [815, 282] width 407 height 25
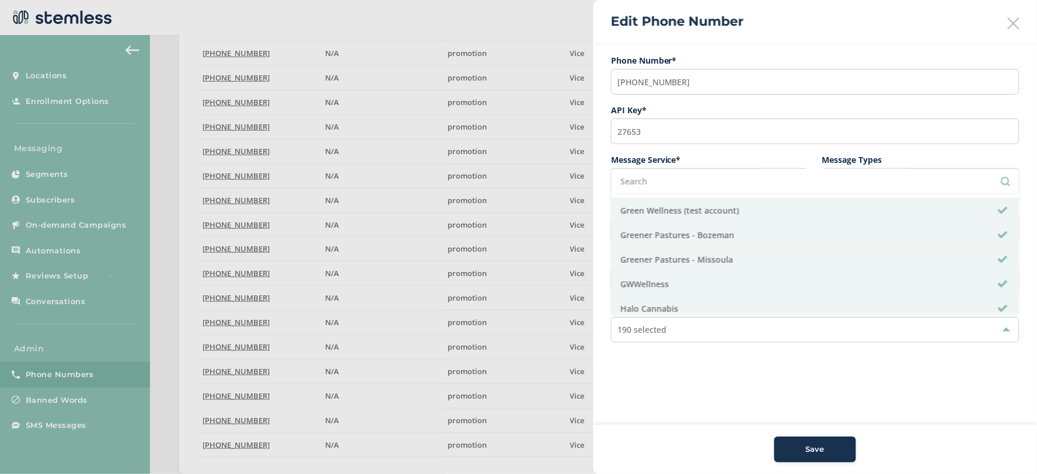
scroll to position [1491, 0]
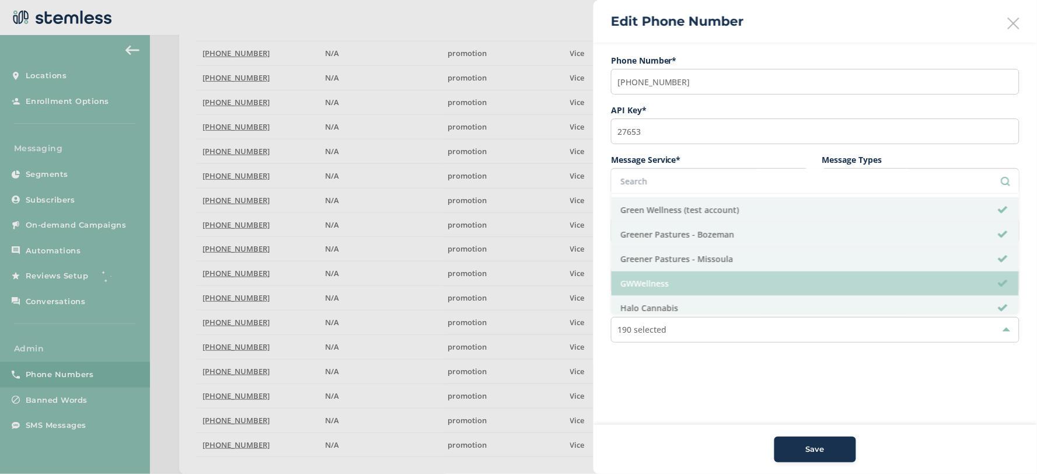
click at [666, 282] on li "GWWellness" at bounding box center [815, 283] width 407 height 25
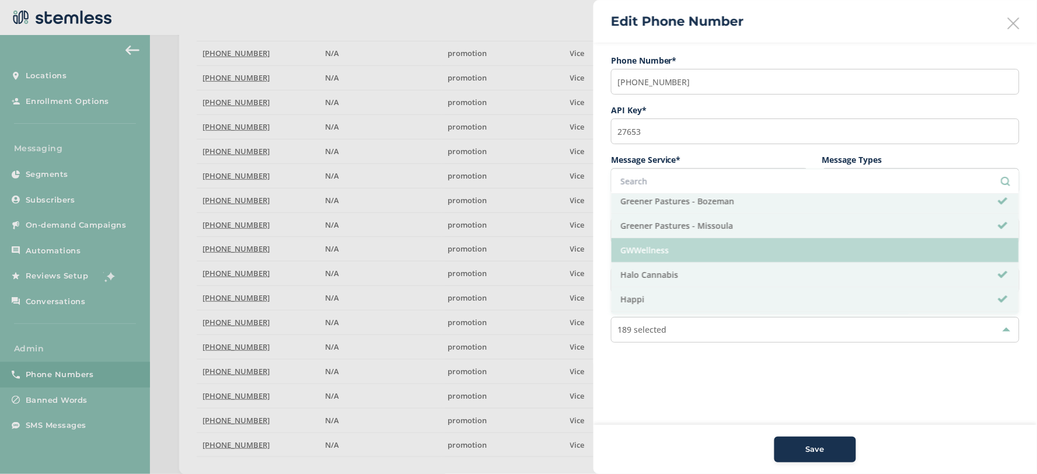
scroll to position [1556, 0]
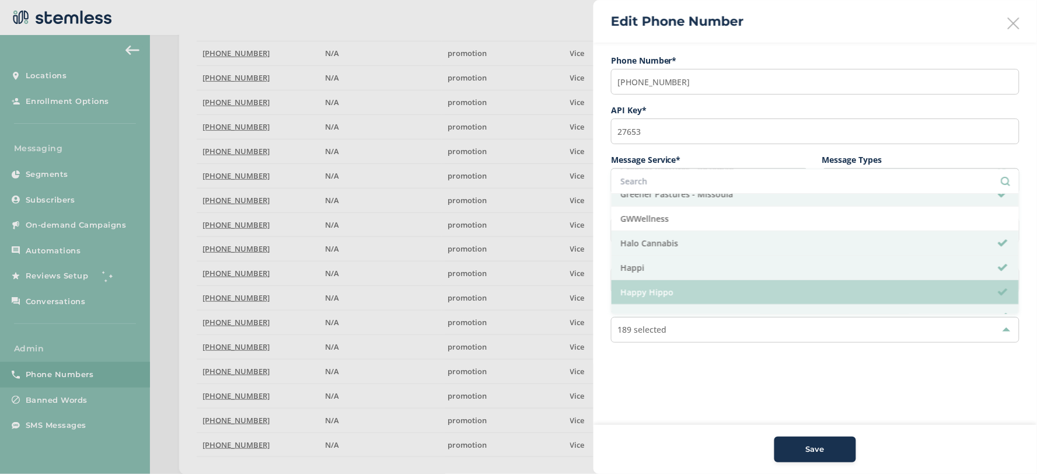
click at [678, 292] on li "Happy Hippo" at bounding box center [815, 292] width 407 height 25
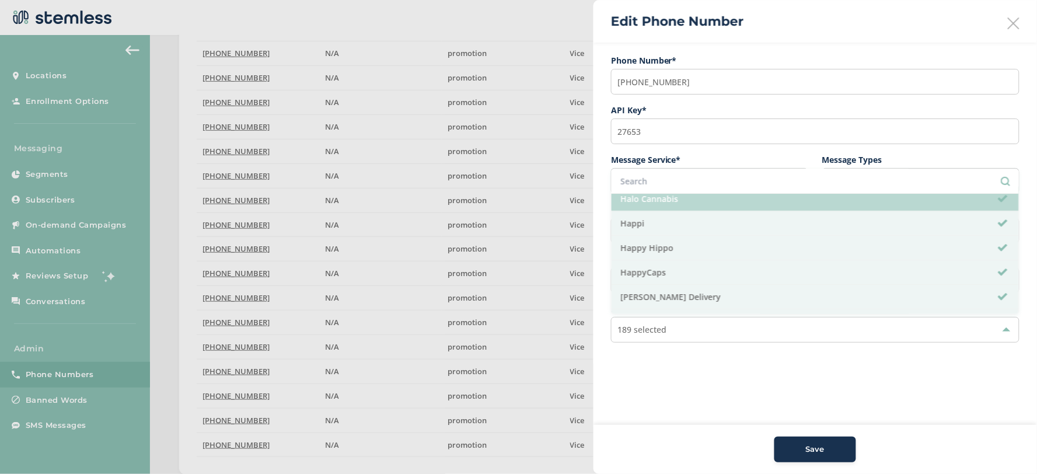
scroll to position [1621, 0]
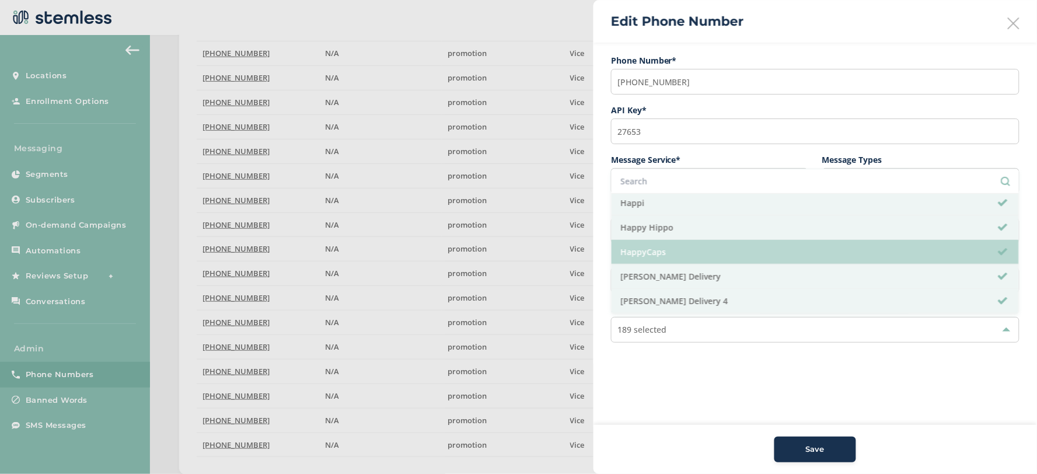
click at [661, 259] on li "HappyCaps" at bounding box center [815, 252] width 407 height 25
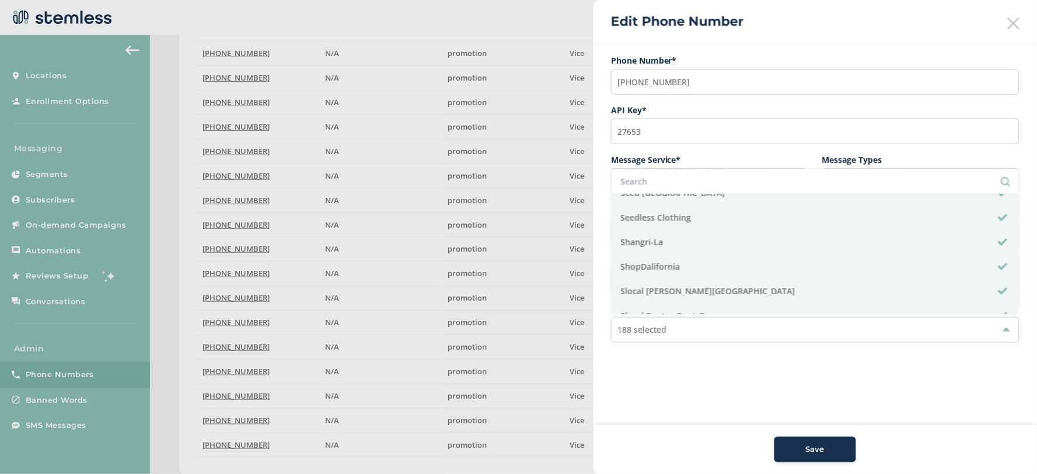
scroll to position [3696, 0]
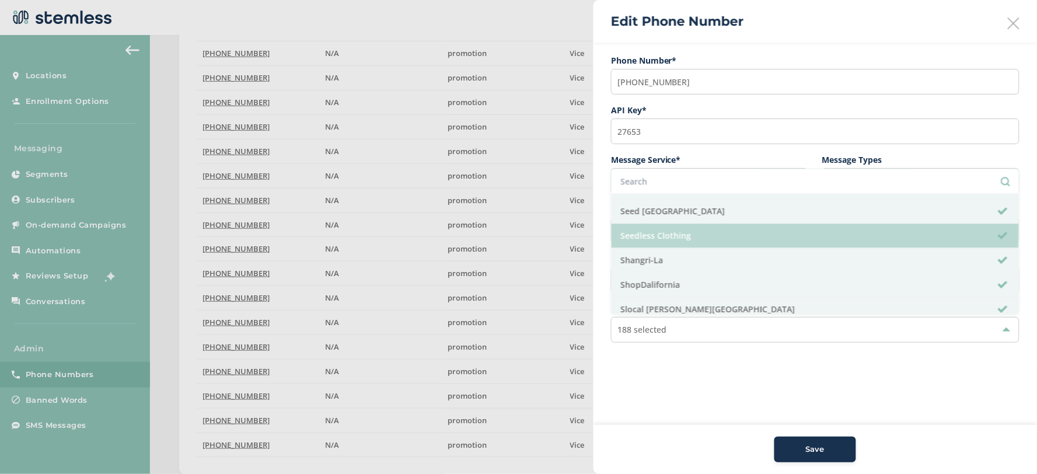
click at [710, 243] on li "Seedless Clothing" at bounding box center [815, 236] width 407 height 25
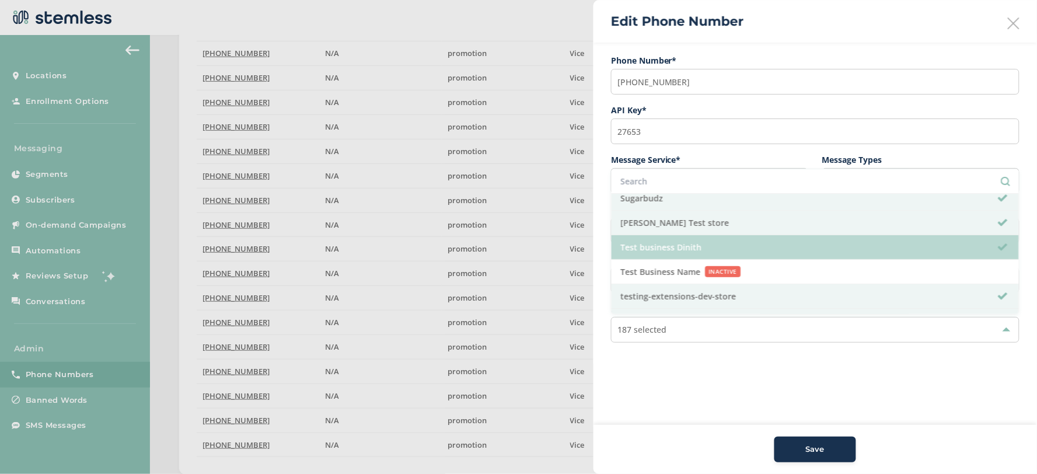
scroll to position [4280, 0]
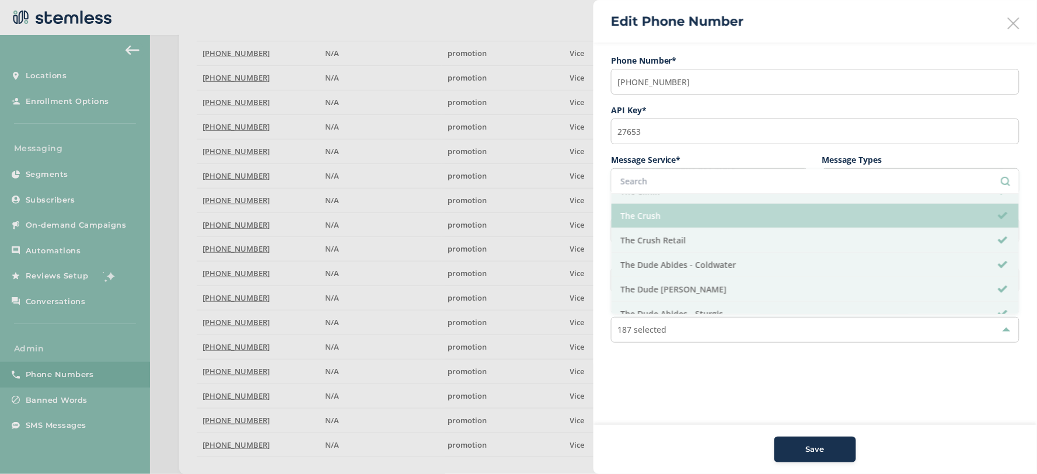
click at [687, 228] on li "The Crush" at bounding box center [815, 216] width 407 height 25
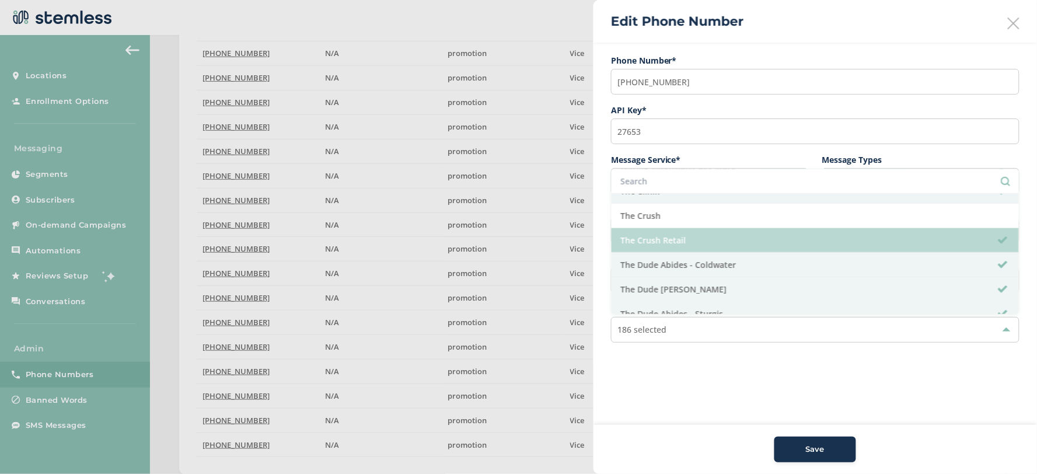
click at [702, 253] on li "The Crush Retail" at bounding box center [815, 240] width 407 height 25
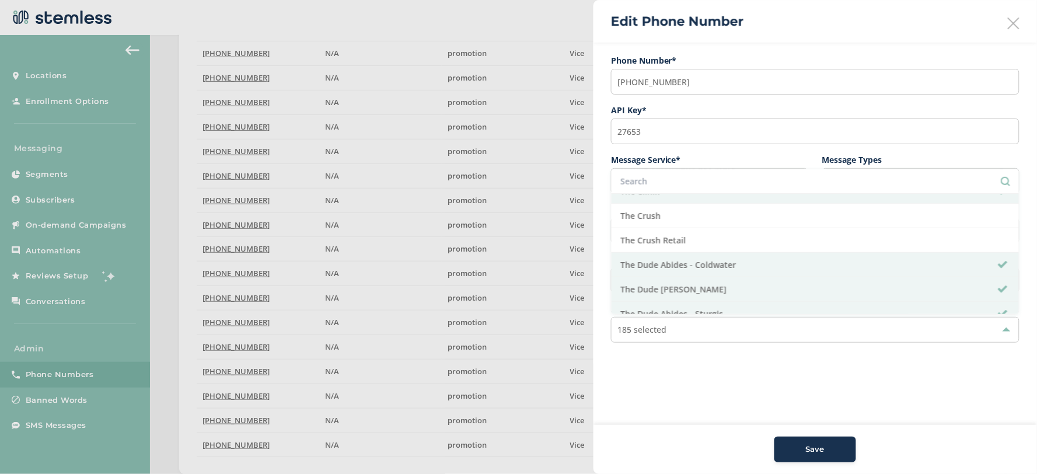
click at [821, 451] on span "Save" at bounding box center [815, 450] width 19 height 12
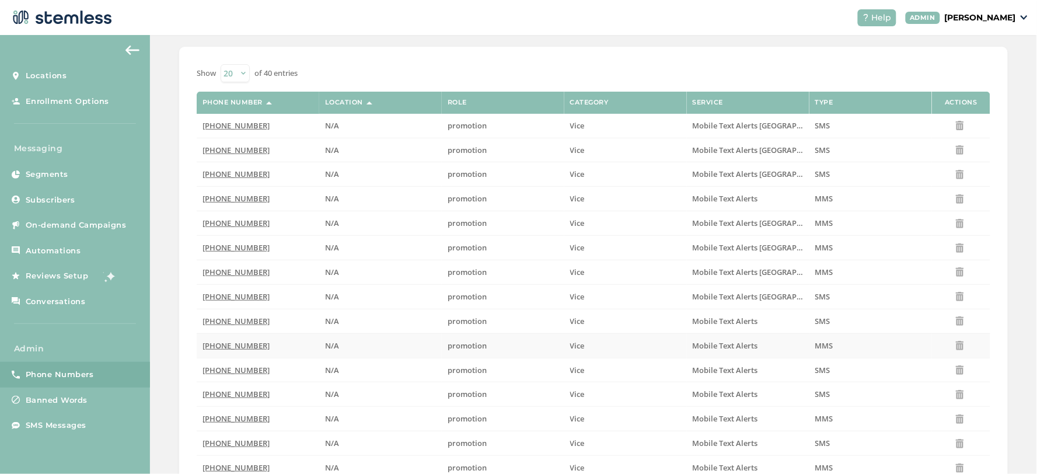
scroll to position [0, 0]
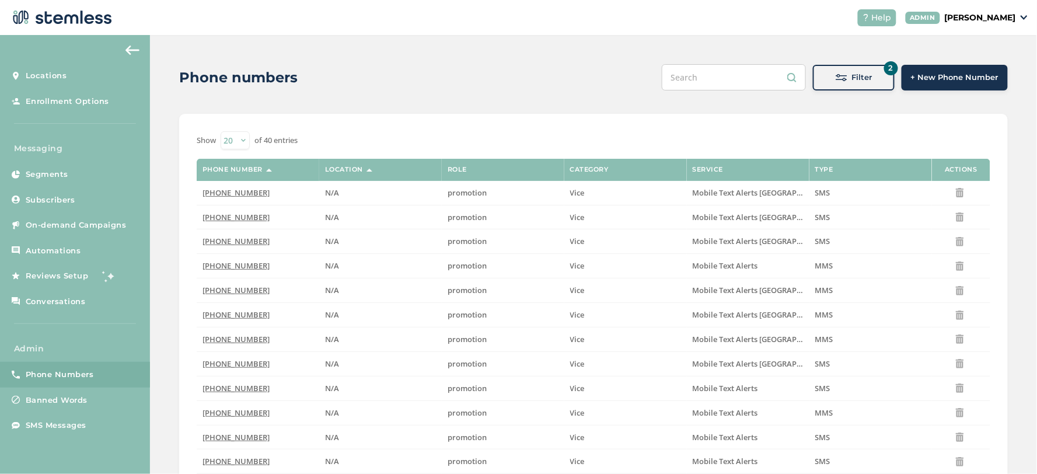
click at [868, 72] on div "Filter" at bounding box center [853, 78] width 63 height 12
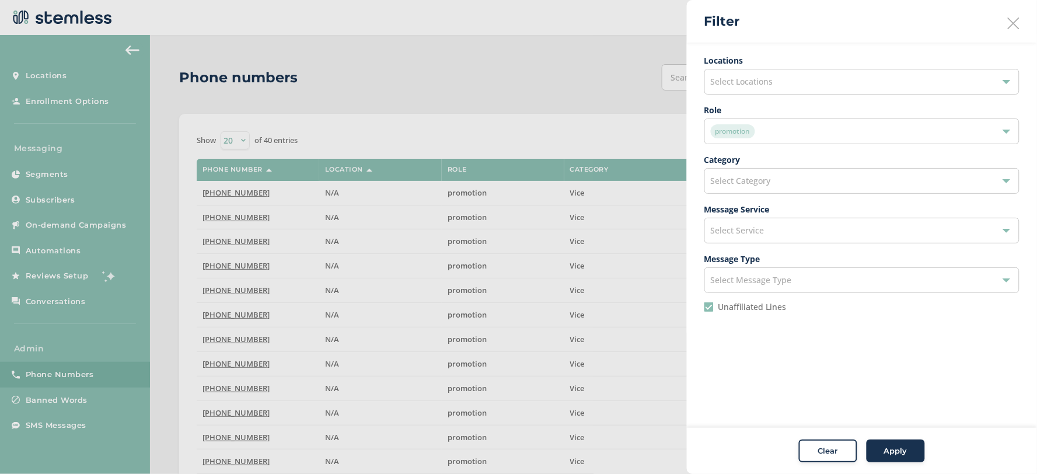
click at [760, 132] on div "promotion" at bounding box center [856, 131] width 291 height 14
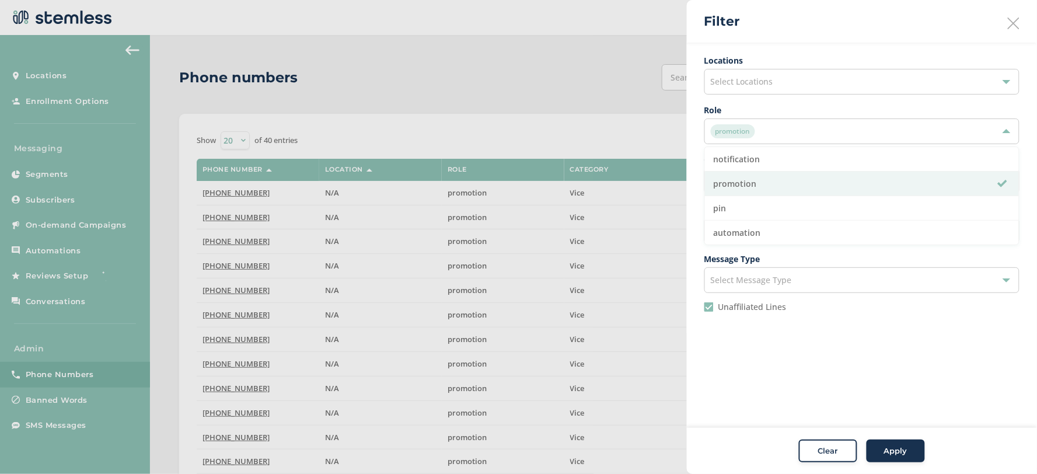
click at [749, 229] on li "automation" at bounding box center [862, 233] width 314 height 24
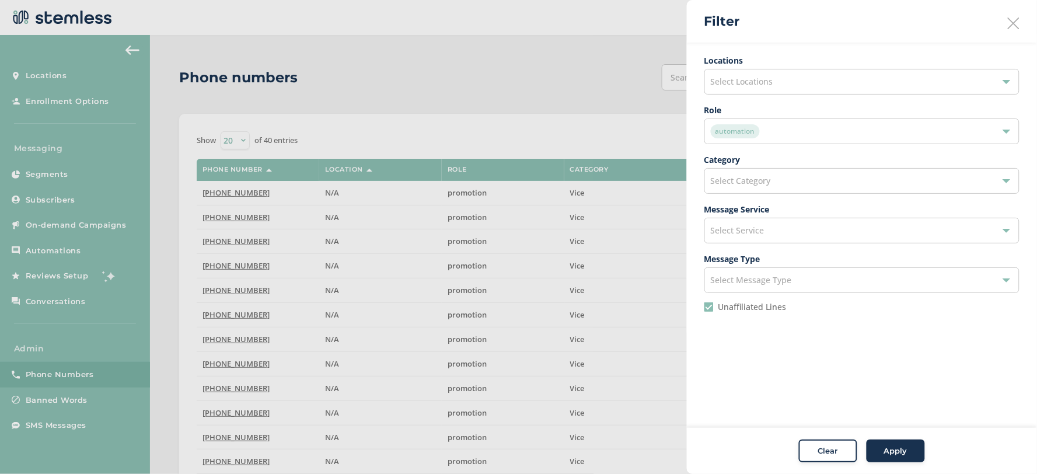
click at [910, 455] on div "Apply" at bounding box center [896, 451] width 42 height 12
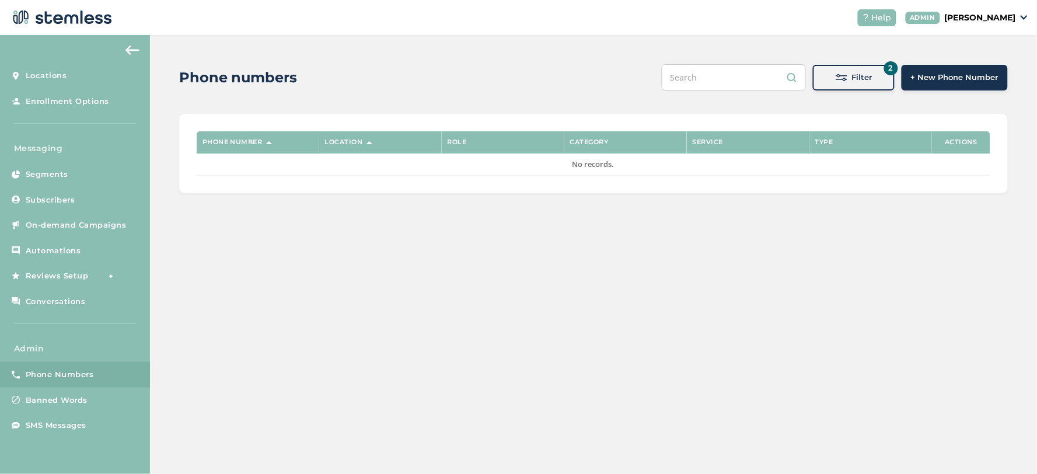
click at [857, 86] on button "2 Filter" at bounding box center [854, 78] width 82 height 26
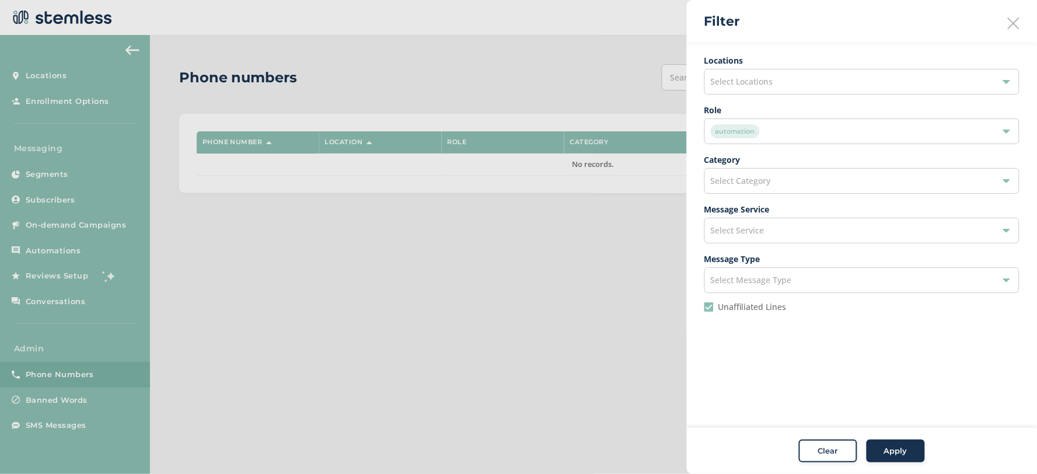
click at [707, 305] on input "Unaffiliated Lines" at bounding box center [708, 306] width 9 height 9
checkbox input "false"
click at [877, 456] on div "Apply" at bounding box center [896, 451] width 42 height 12
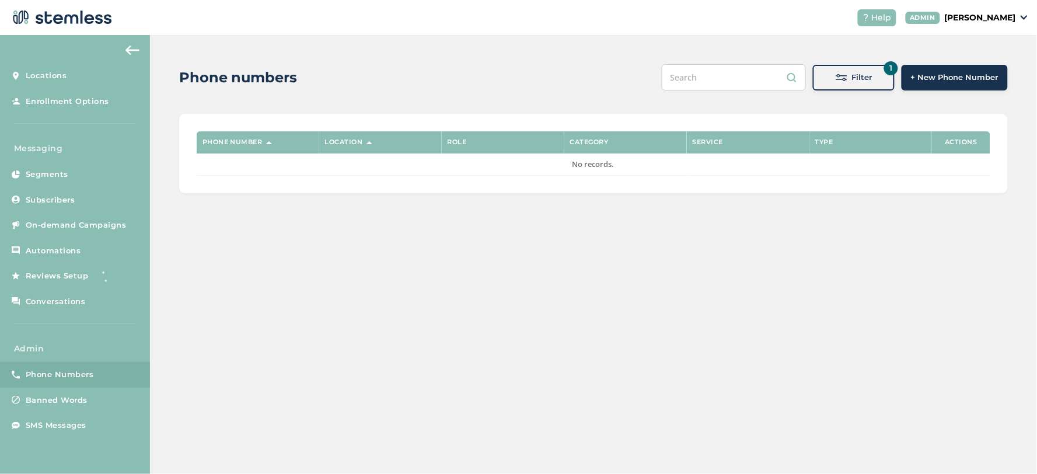
click at [836, 79] on div "Filter" at bounding box center [853, 78] width 63 height 12
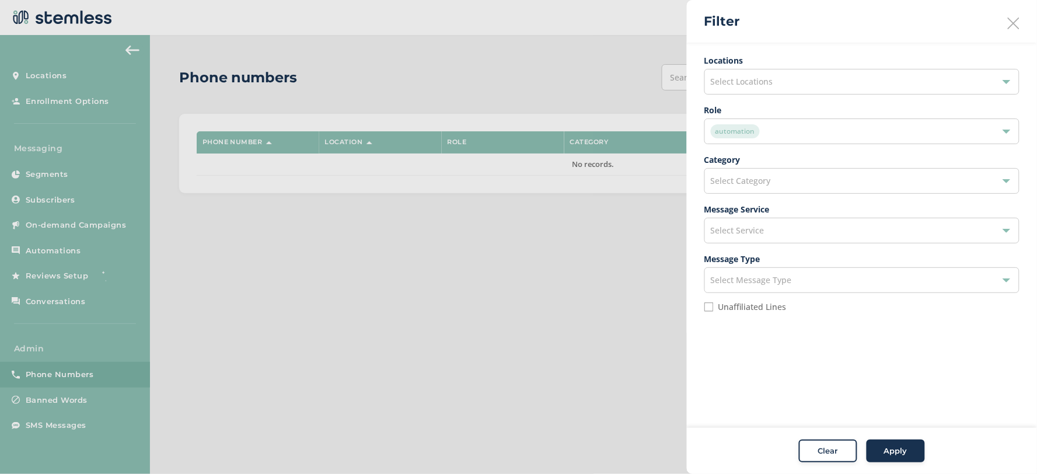
click at [761, 130] on div "automation" at bounding box center [856, 131] width 291 height 14
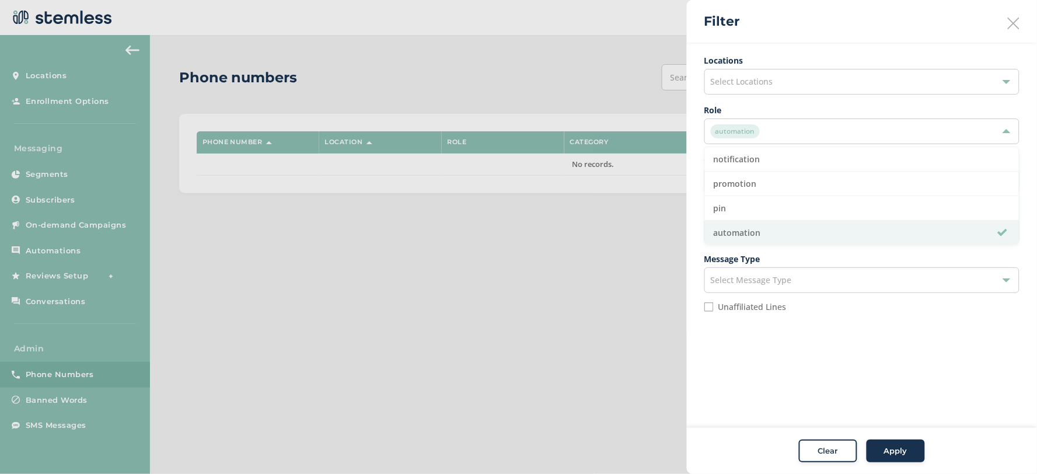
click at [844, 442] on div "Clear Apply" at bounding box center [862, 451] width 350 height 47
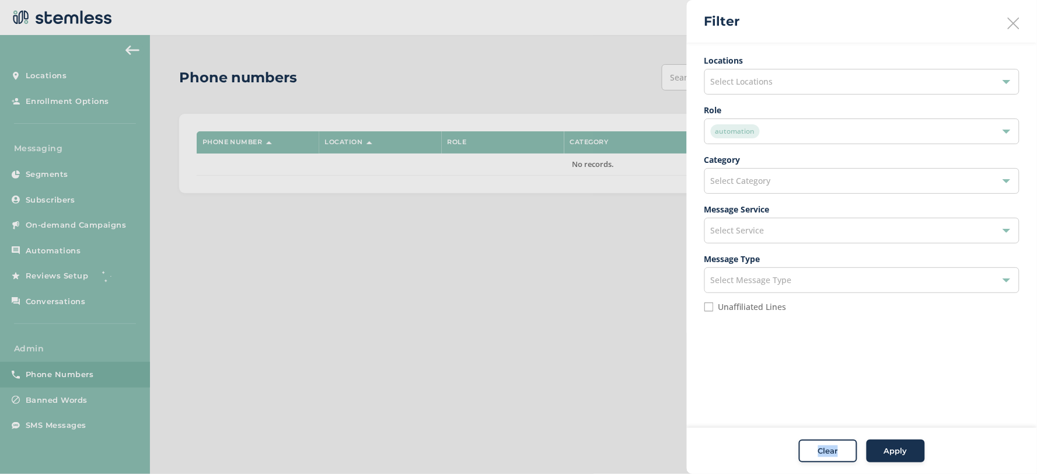
click at [843, 445] on button "Clear" at bounding box center [828, 450] width 58 height 23
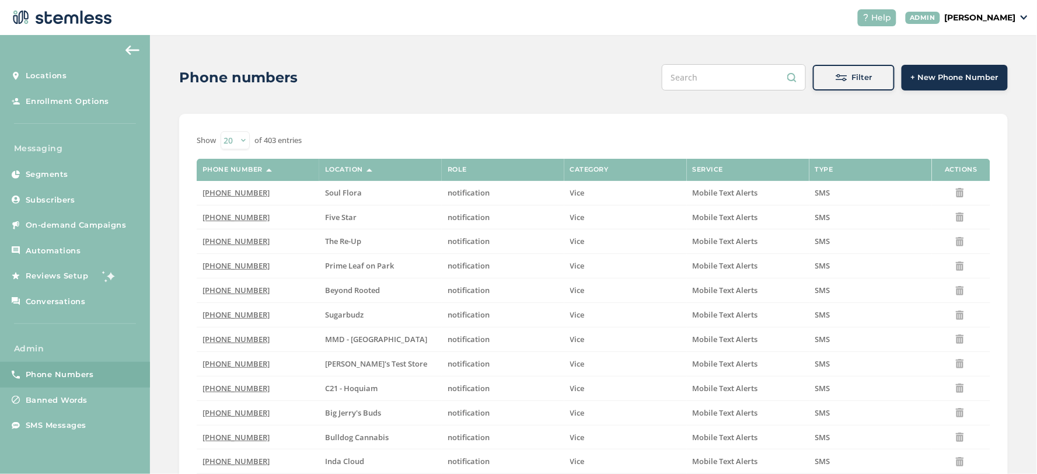
click at [853, 77] on span "Filter" at bounding box center [862, 78] width 20 height 12
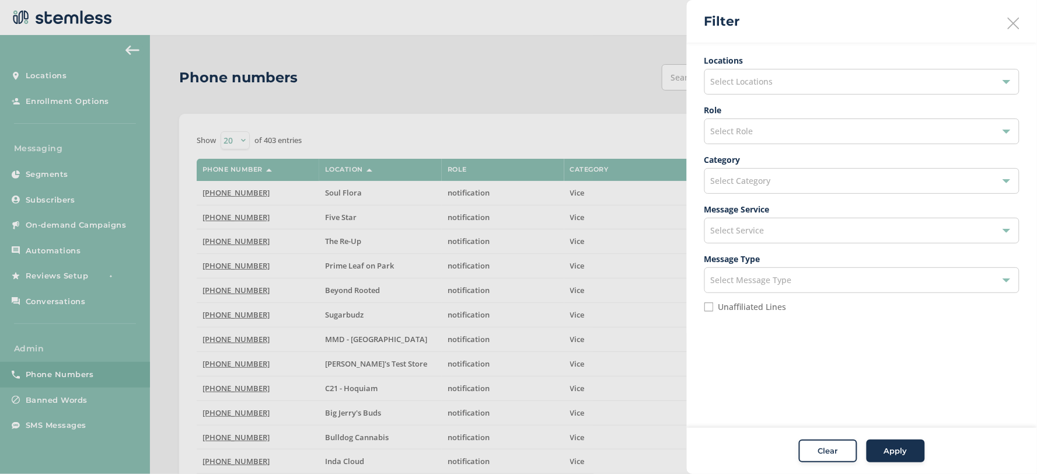
click at [760, 277] on span "Select Message Type" at bounding box center [751, 279] width 81 height 11
click at [767, 240] on div "Select Service" at bounding box center [861, 231] width 315 height 26
click at [763, 174] on div "Select Category" at bounding box center [861, 181] width 315 height 26
click at [765, 126] on div "Select Role" at bounding box center [861, 131] width 315 height 26
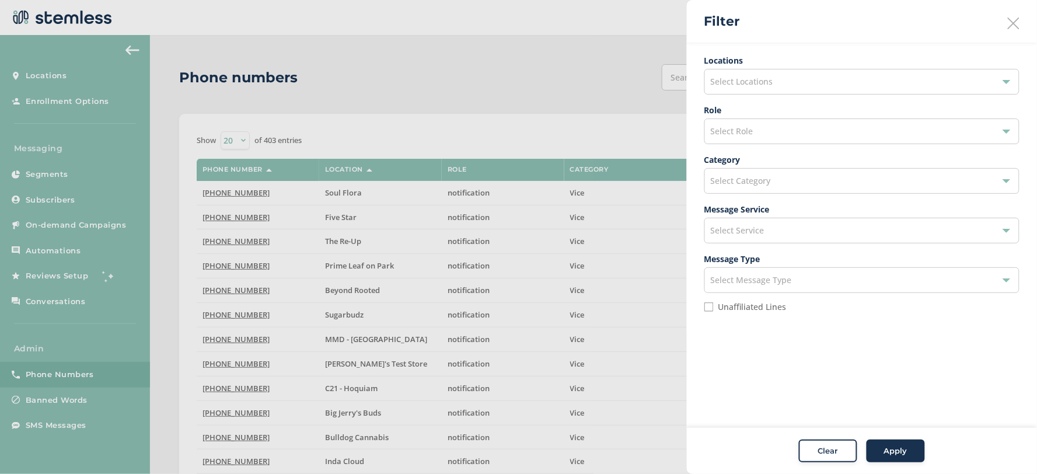
click at [776, 232] on div "Select Service" at bounding box center [861, 231] width 315 height 26
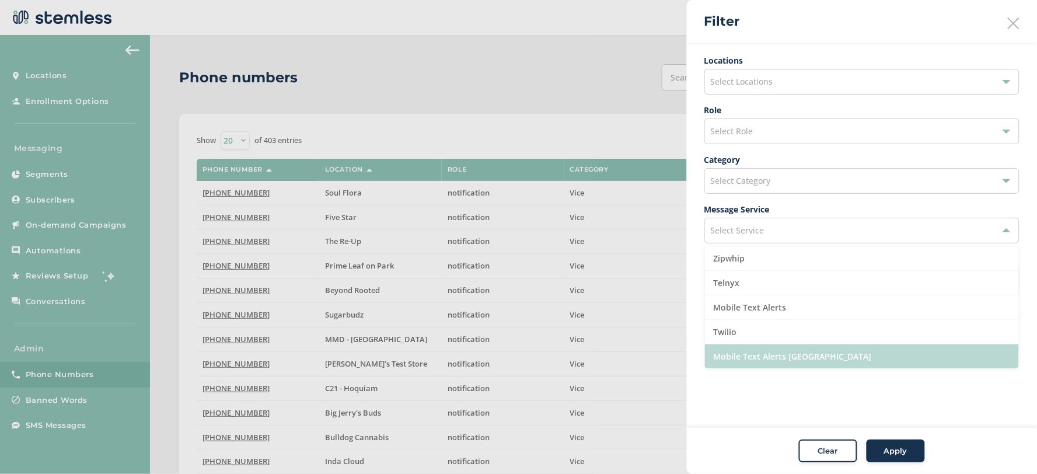
click at [784, 354] on li "Mobile Text Alerts [GEOGRAPHIC_DATA]" at bounding box center [862, 356] width 314 height 24
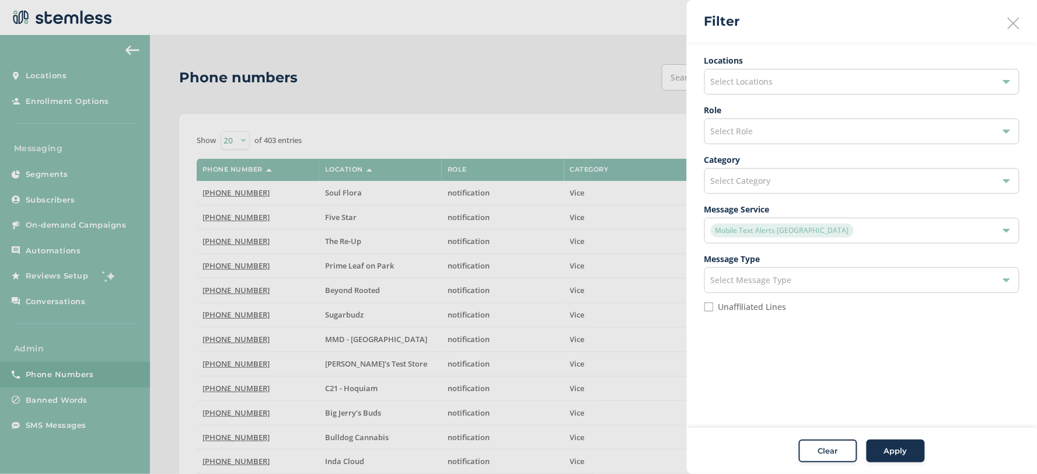
click at [889, 459] on button "Apply" at bounding box center [896, 450] width 58 height 23
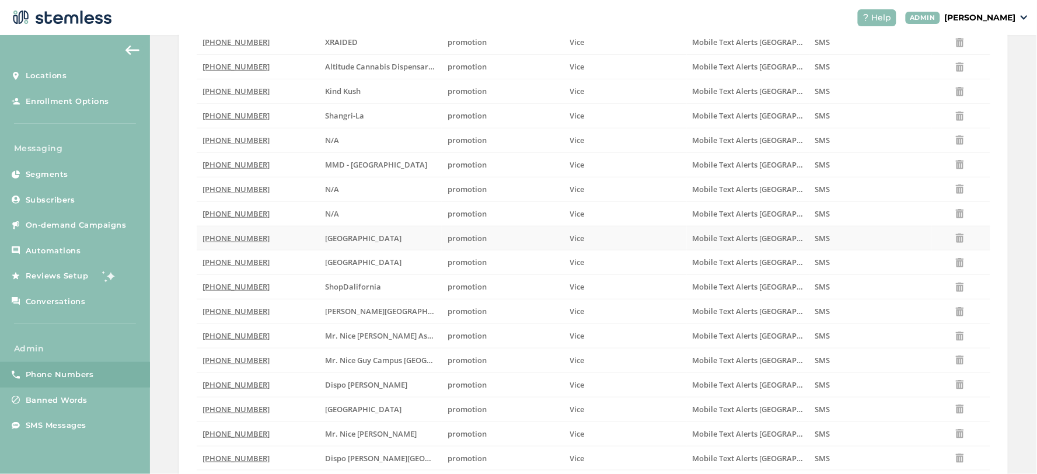
scroll to position [277, 0]
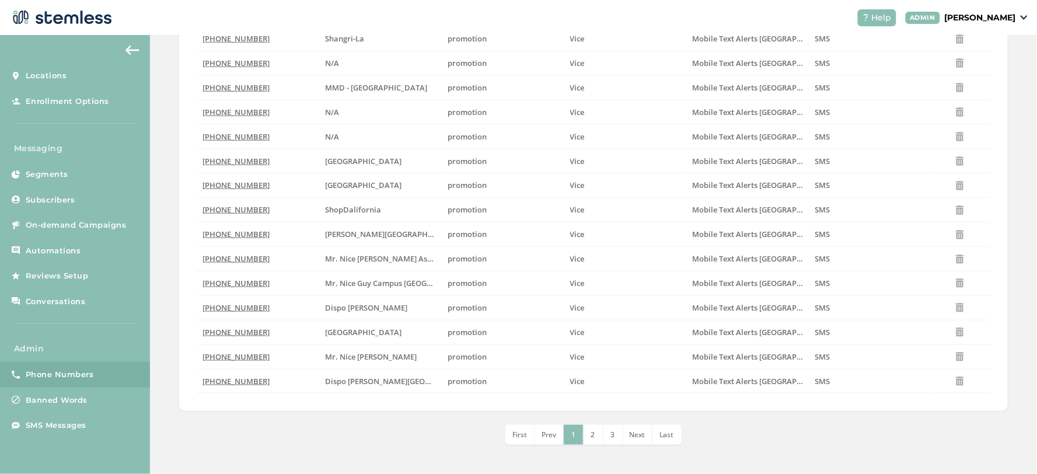
click at [586, 437] on li "2" at bounding box center [594, 435] width 20 height 20
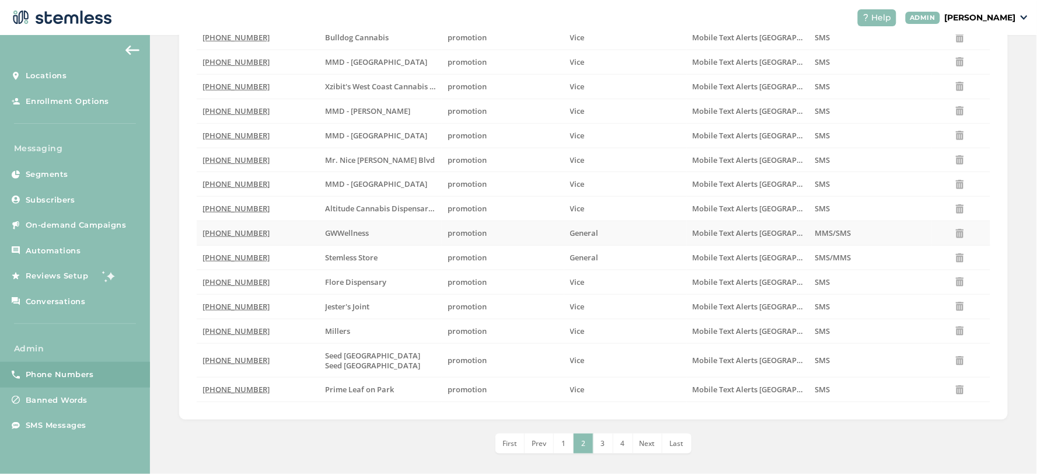
scroll to position [0, 0]
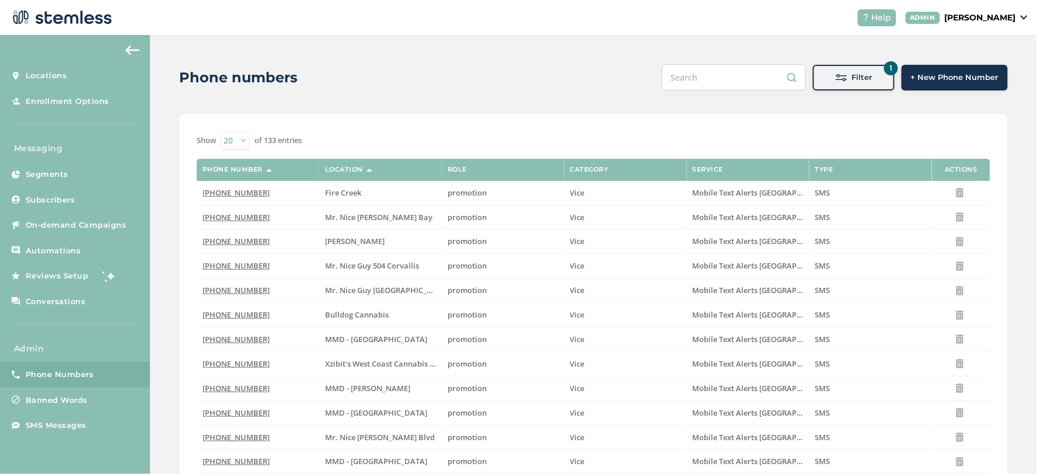
click at [240, 140] on select "20 50 100" at bounding box center [235, 140] width 29 height 18
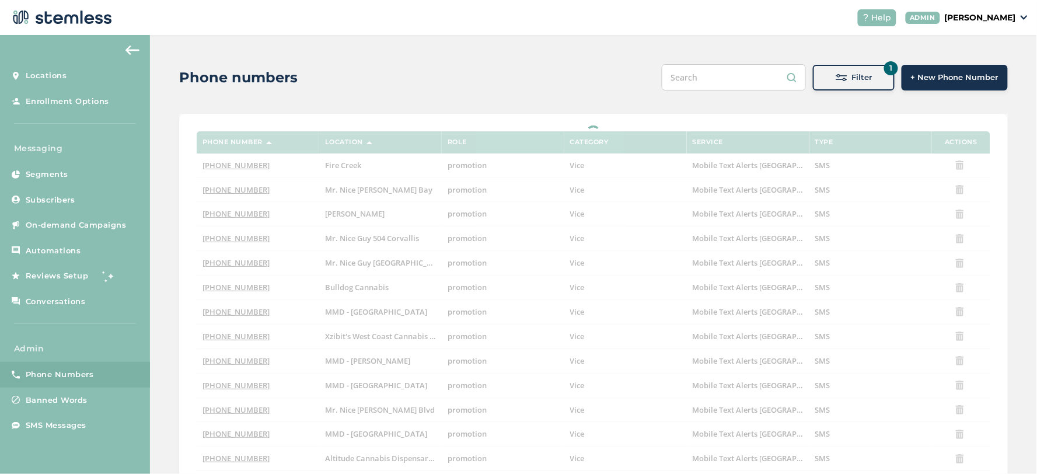
select select "100"
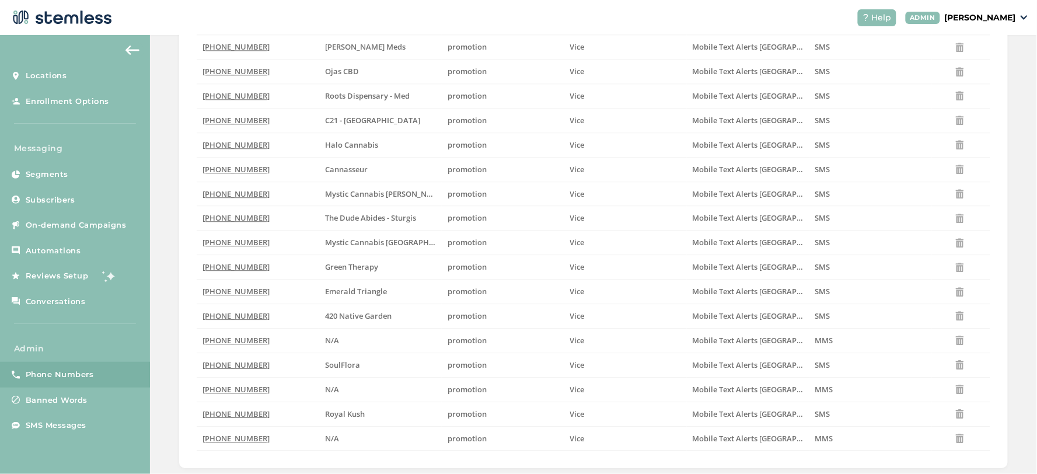
scroll to position [2268, 0]
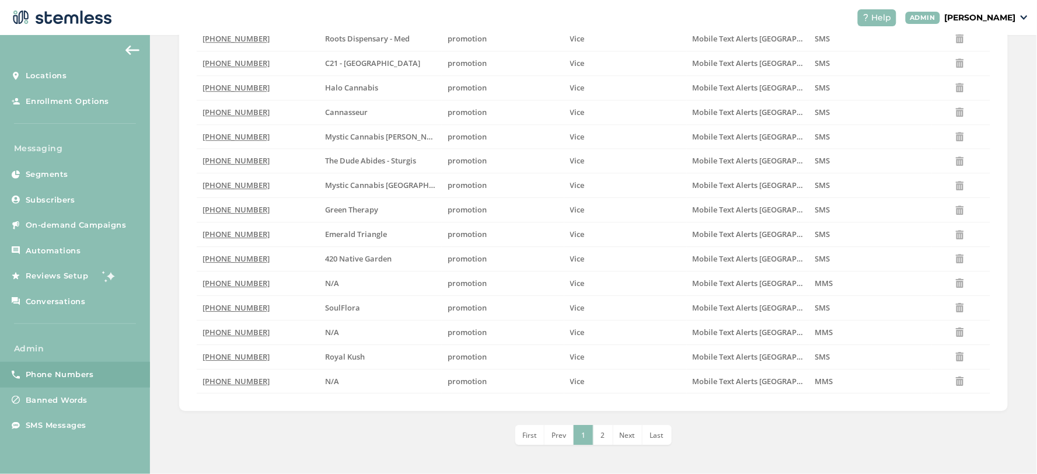
click at [602, 433] on li "2" at bounding box center [604, 435] width 20 height 20
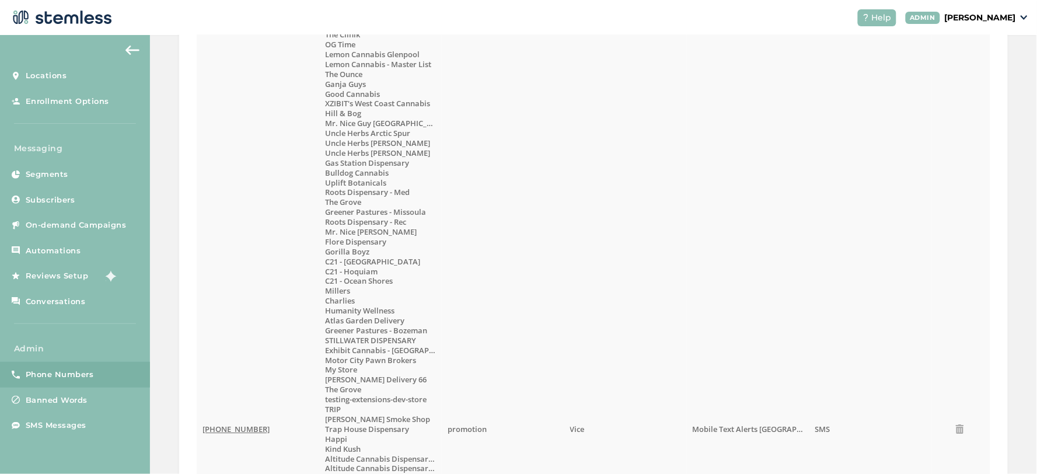
scroll to position [906, 0]
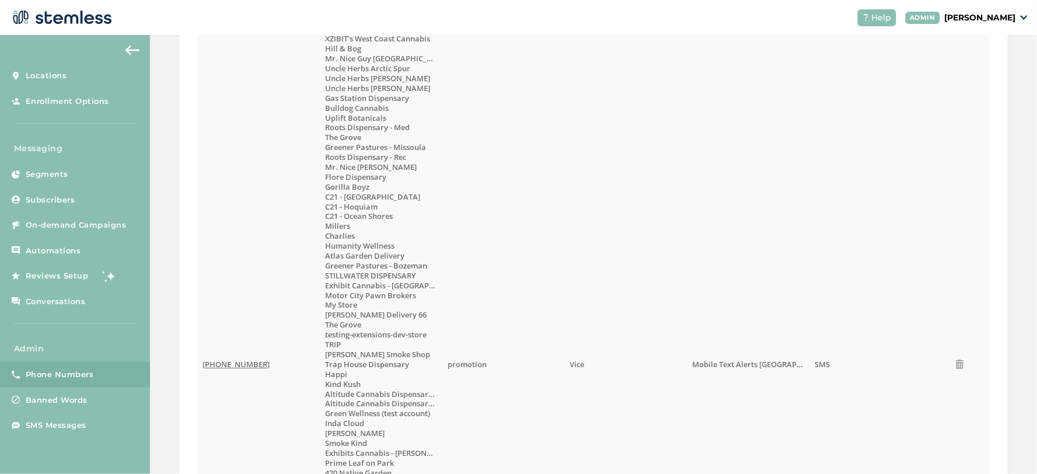
click at [232, 364] on span "(833) 615-4060" at bounding box center [236, 364] width 67 height 11
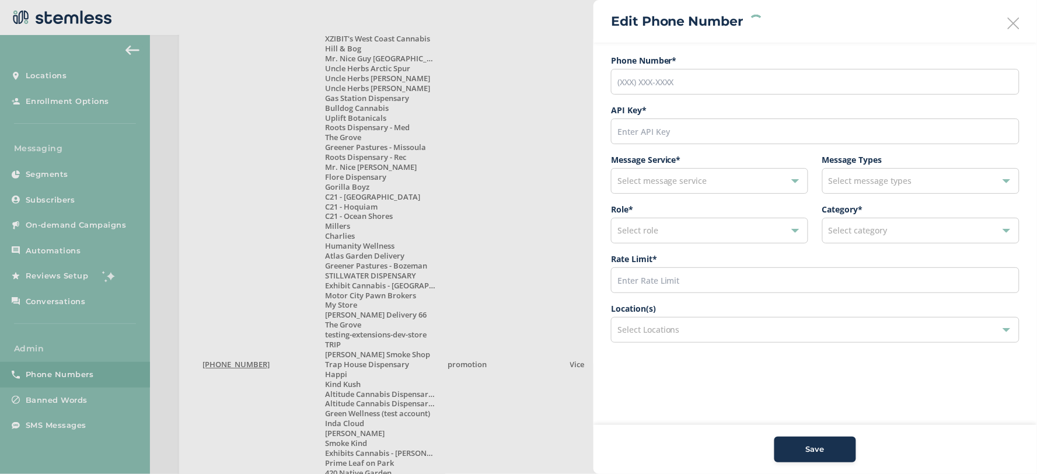
type input "(833) 615-4060"
type input "27653"
type input "600"
click at [693, 232] on div "promotion" at bounding box center [703, 231] width 173 height 14
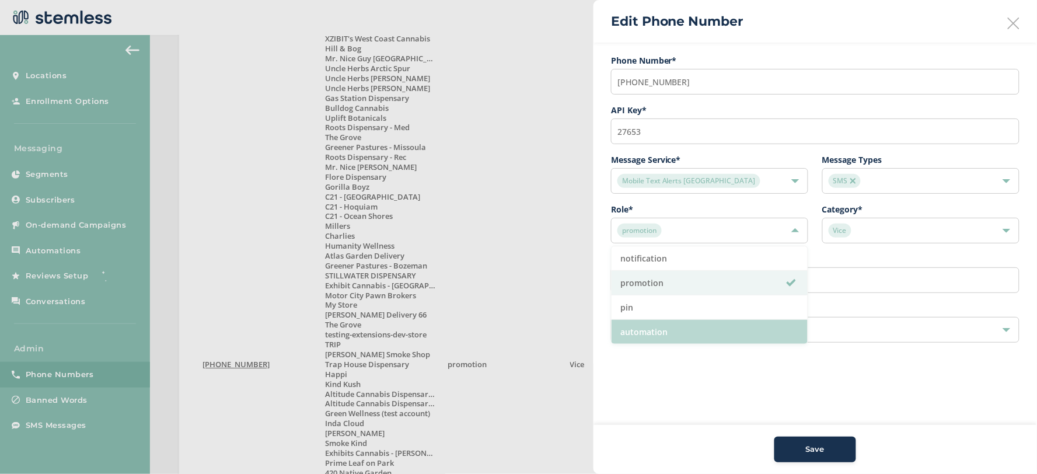
click at [664, 333] on li "automation" at bounding box center [710, 332] width 196 height 24
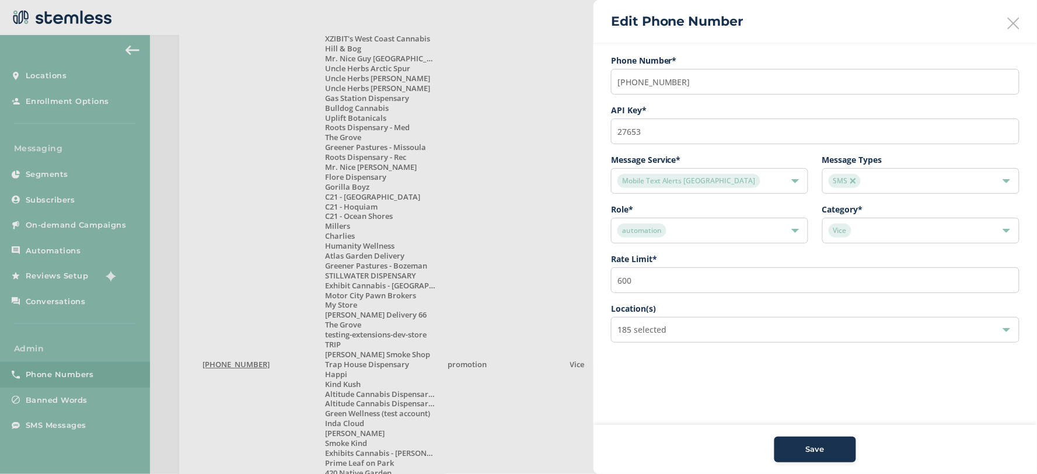
click at [841, 459] on button "Save" at bounding box center [815, 450] width 82 height 26
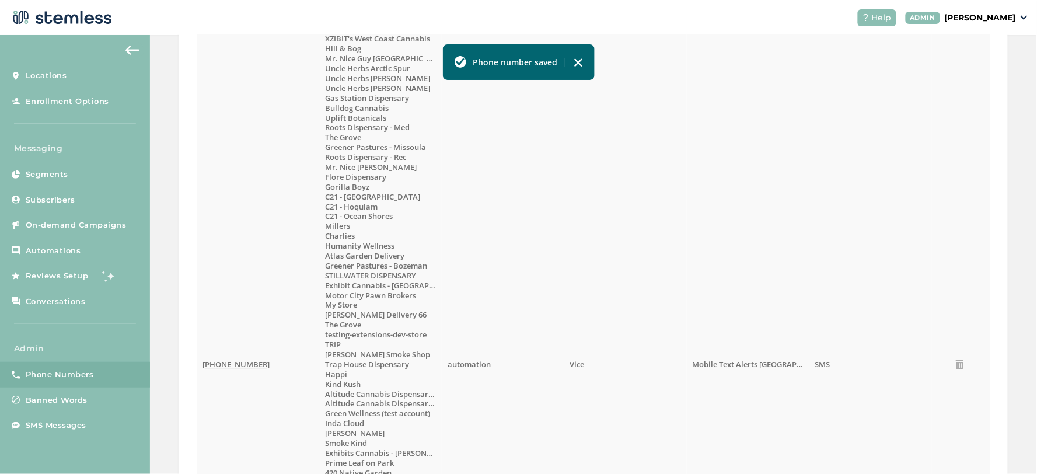
click at [211, 365] on span "(833) 615-4060" at bounding box center [236, 364] width 67 height 11
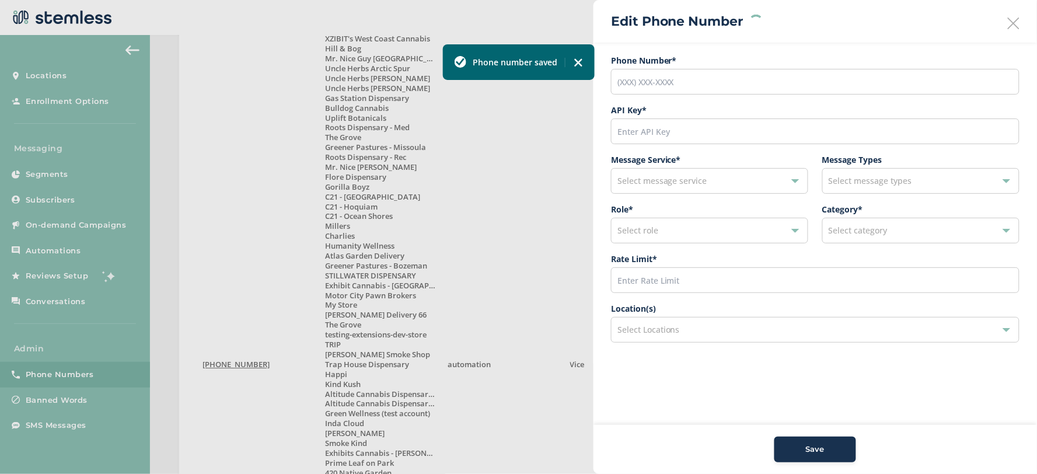
type input "(833) 615-4060"
type input "27653"
type input "600"
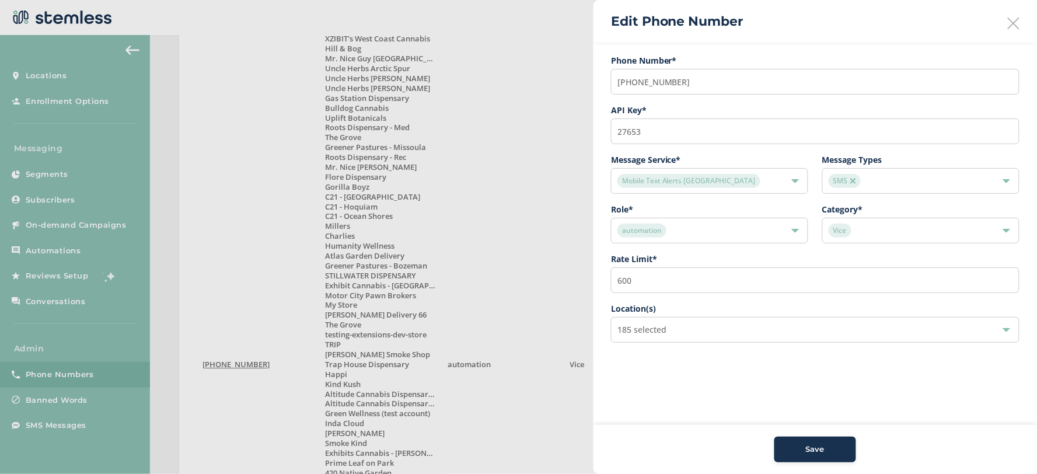
click at [879, 182] on div "SMS" at bounding box center [915, 181] width 173 height 14
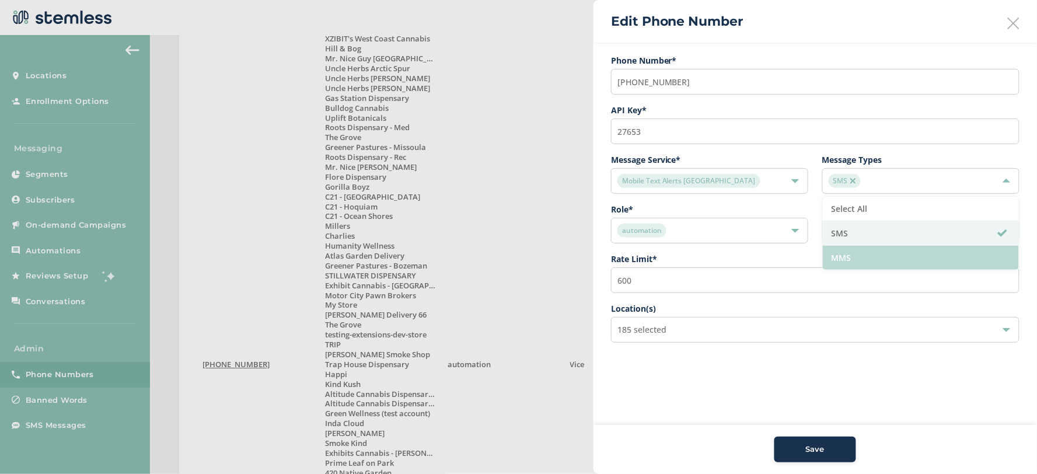
click at [877, 257] on li "MMS" at bounding box center [921, 258] width 196 height 24
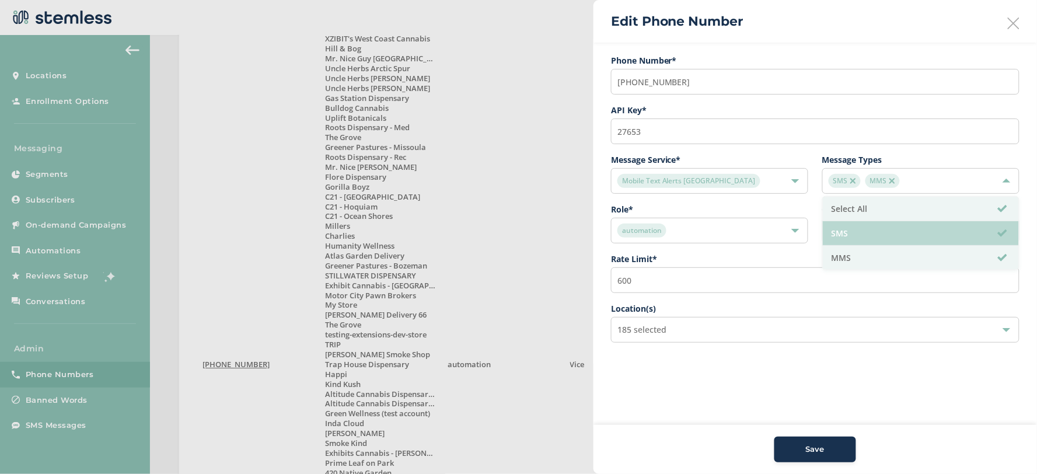
click at [877, 242] on li "SMS" at bounding box center [921, 233] width 196 height 25
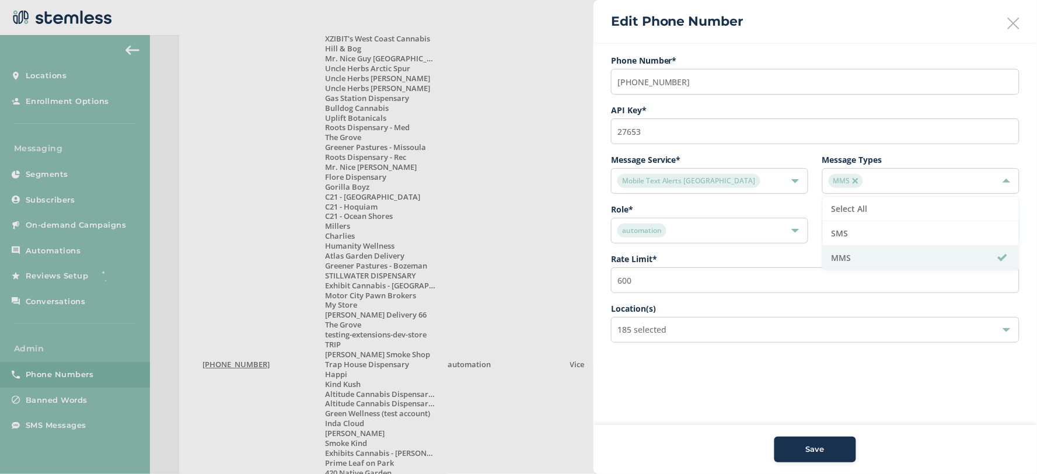
click at [903, 390] on aside "Edit Phone Number Phone Number* (833) 615-4060 API Key * 27653 Message Service …" at bounding box center [816, 237] width 444 height 474
click at [775, 322] on div "185 selected" at bounding box center [815, 330] width 409 height 26
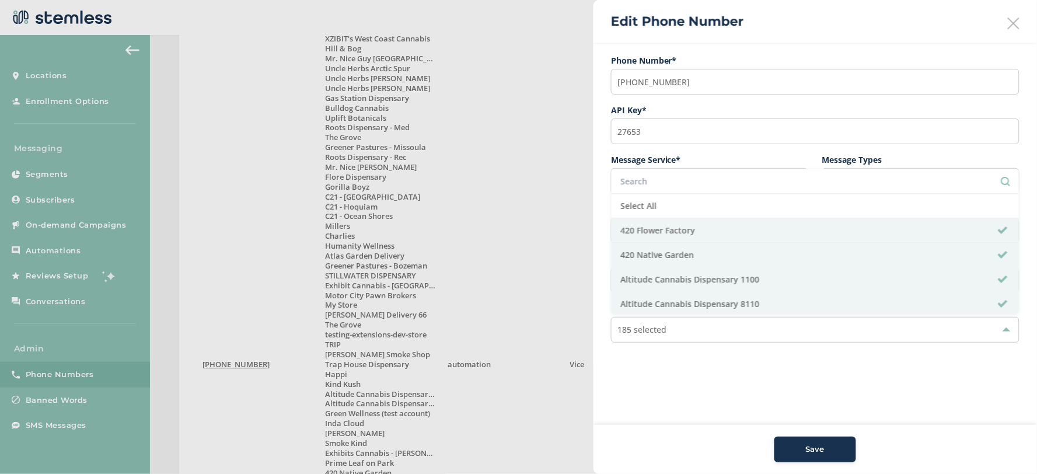
click at [708, 184] on input "text" at bounding box center [815, 181] width 390 height 12
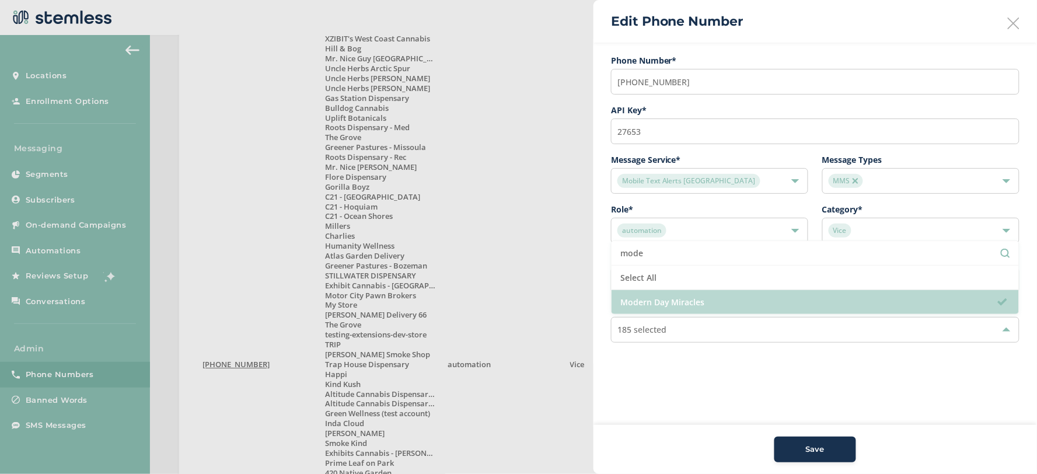
type input "mode"
click at [754, 296] on li "Modern Day Miracles" at bounding box center [815, 302] width 407 height 24
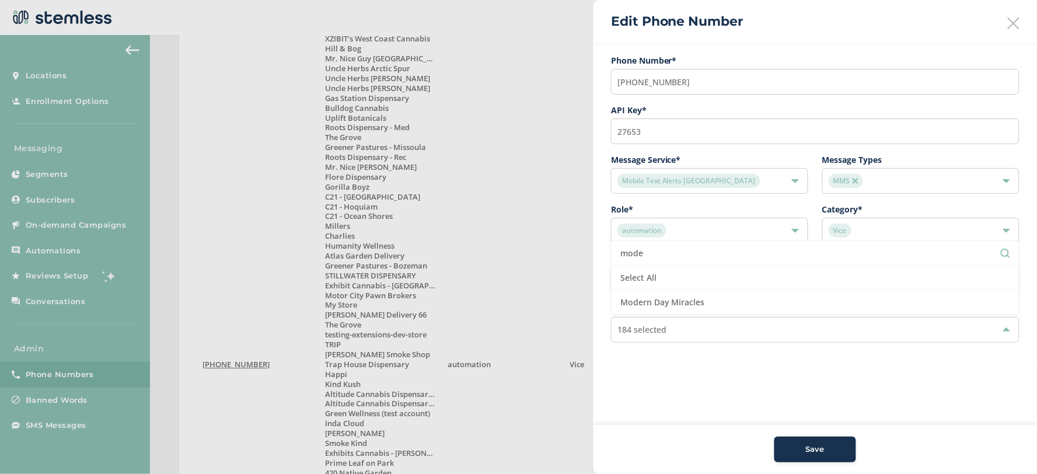
click at [826, 409] on aside "Edit Phone Number Phone Number* (833) 615-4060 API Key * 27653 Message Service …" at bounding box center [816, 237] width 444 height 474
click at [716, 329] on div "184 selected" at bounding box center [815, 330] width 409 height 26
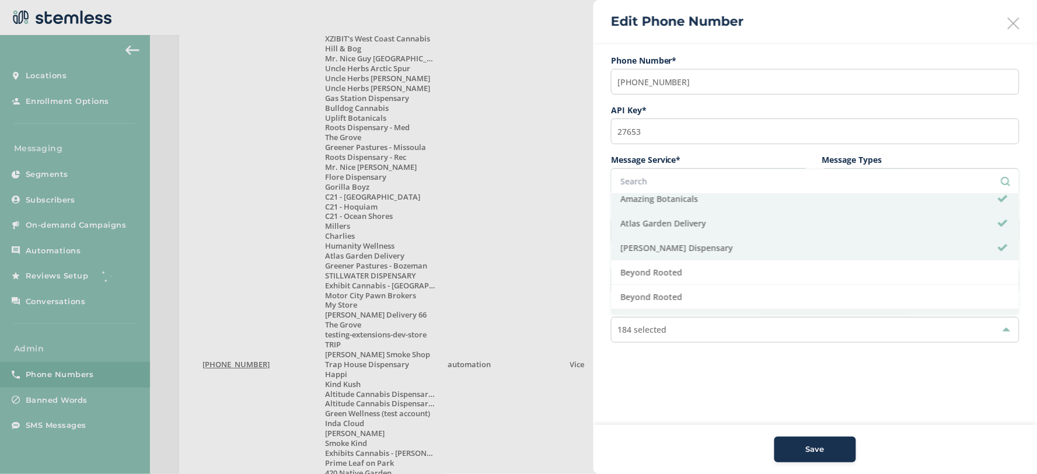
scroll to position [194, 0]
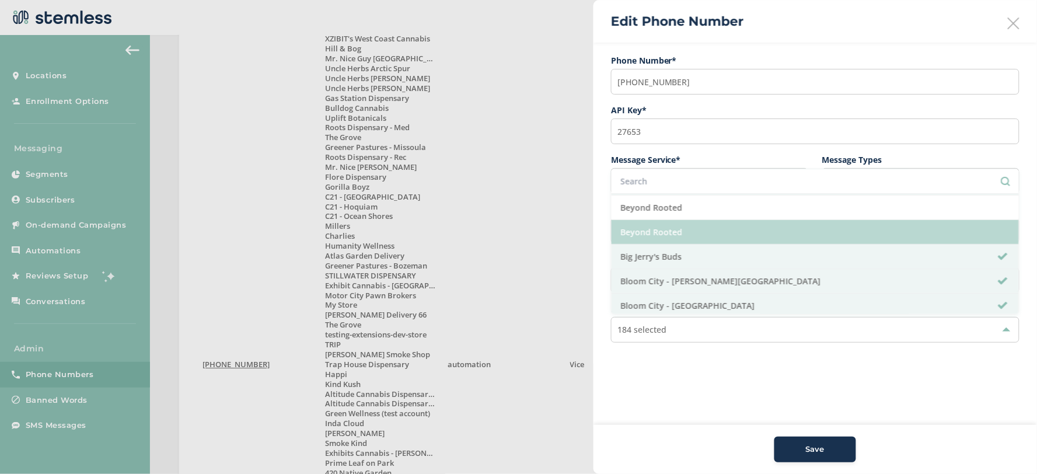
click at [794, 240] on li "Beyond Rooted" at bounding box center [815, 232] width 407 height 25
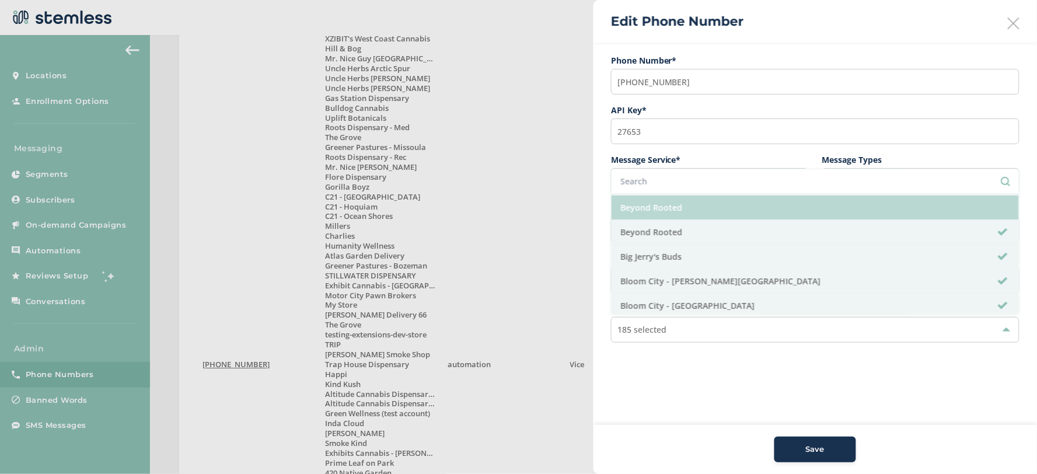
click at [812, 214] on li "Beyond Rooted" at bounding box center [815, 208] width 407 height 25
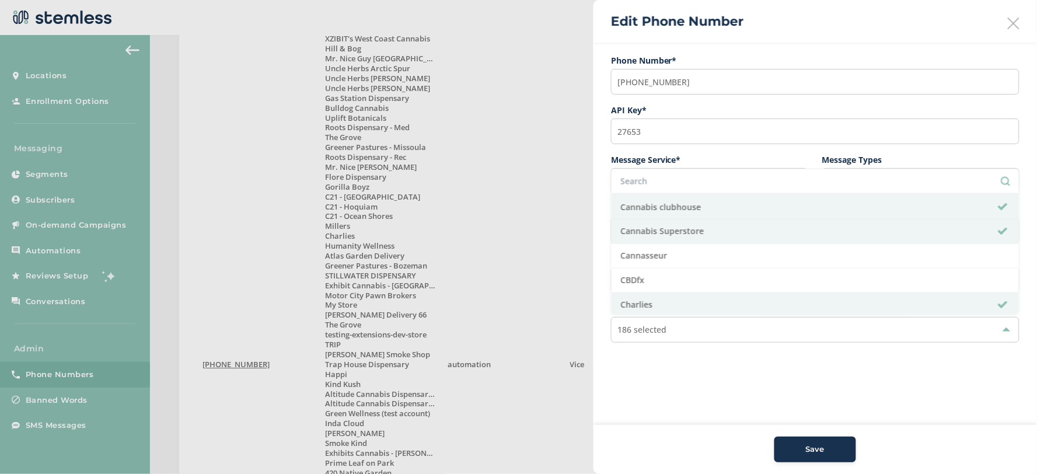
scroll to position [648, 0]
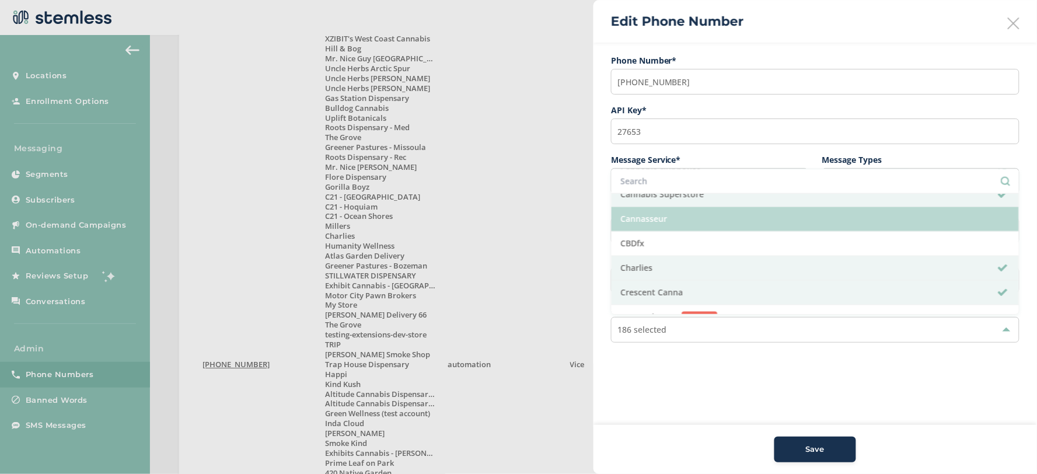
click at [741, 226] on li "Cannasseur" at bounding box center [815, 219] width 407 height 25
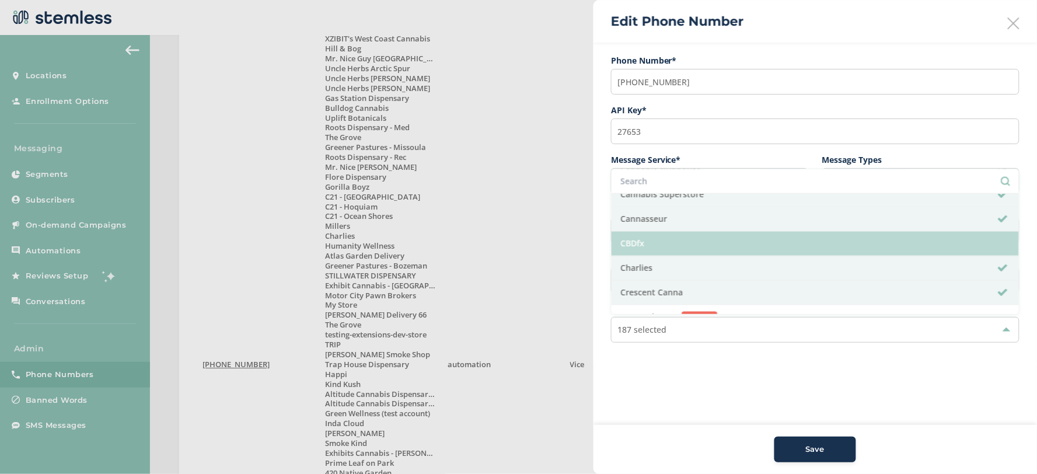
click at [742, 247] on li "CBDfx" at bounding box center [815, 244] width 407 height 25
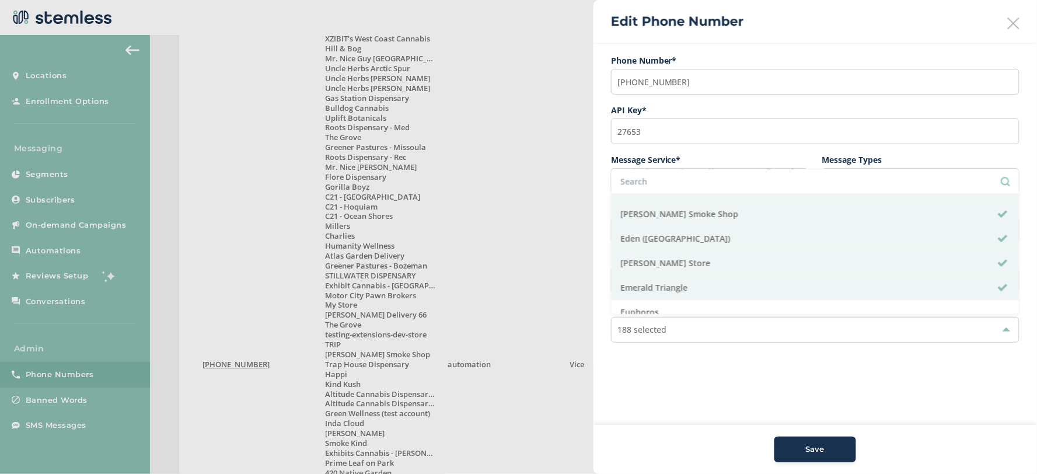
scroll to position [1037, 0]
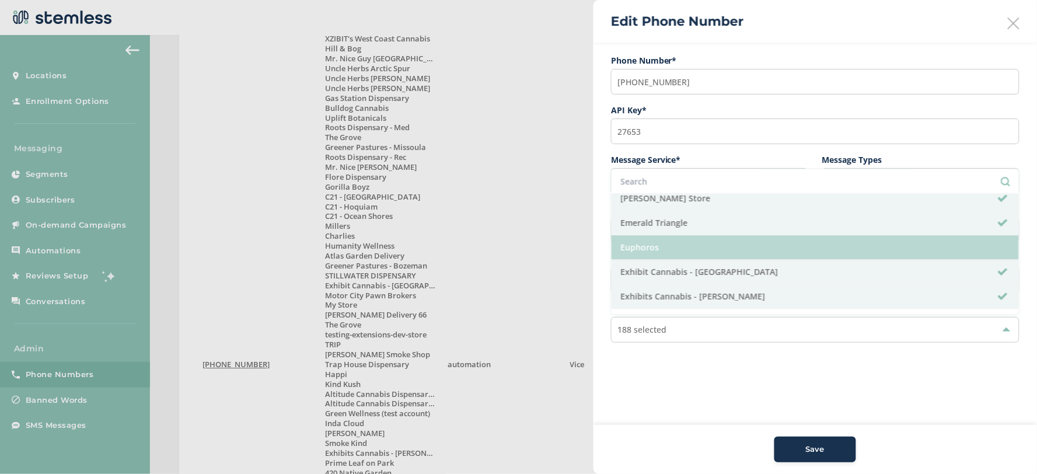
click at [760, 247] on li "Euphoros" at bounding box center [815, 247] width 407 height 25
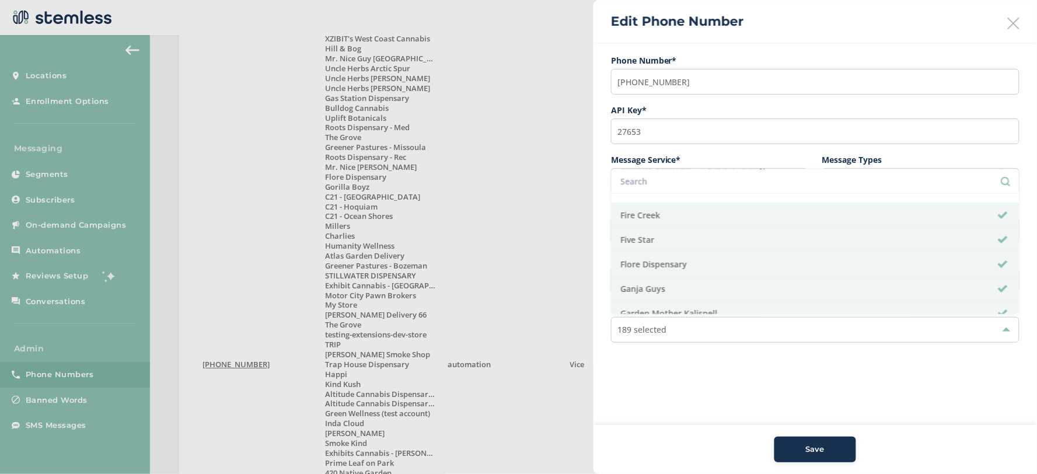
scroll to position [1102, 0]
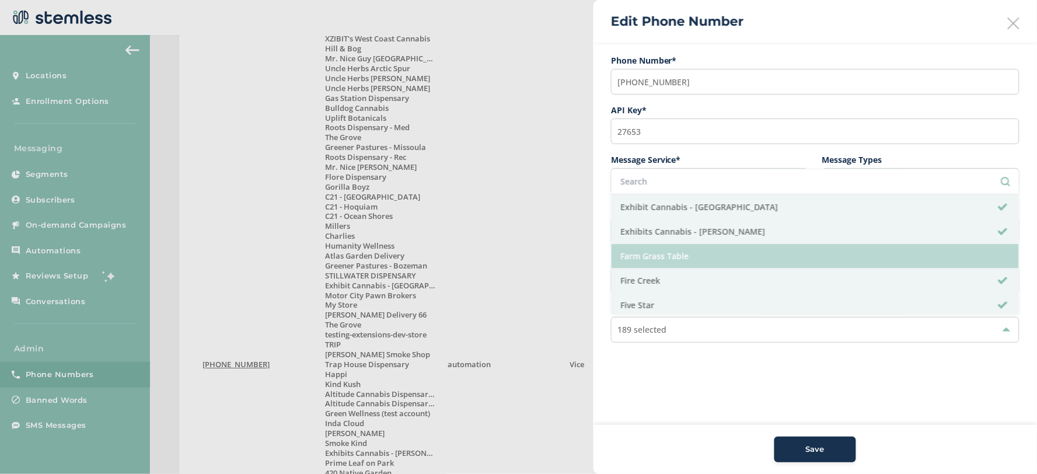
click at [756, 257] on li "Farm Grass Table" at bounding box center [815, 256] width 407 height 25
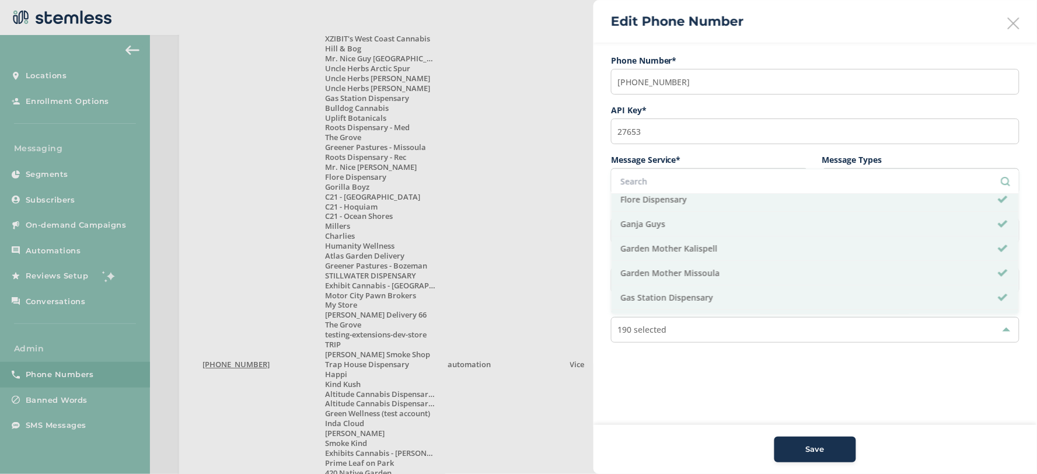
scroll to position [1362, 0]
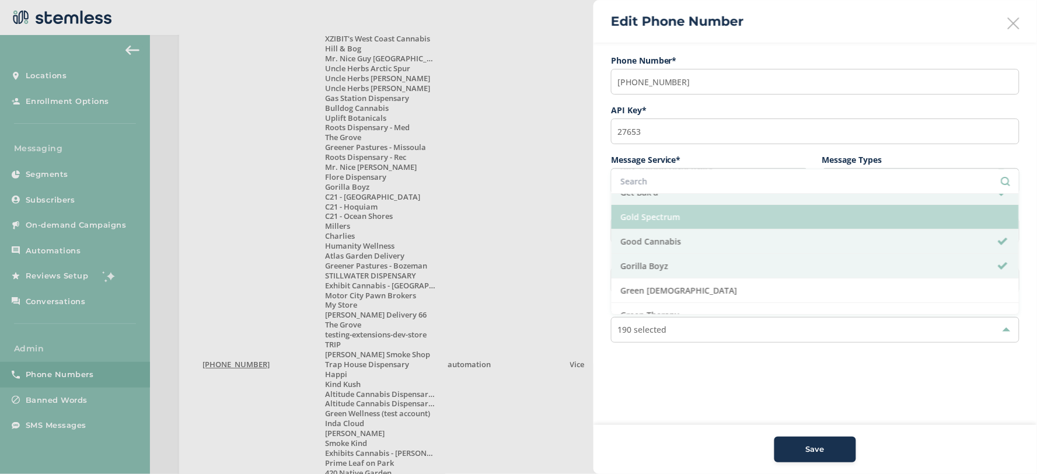
click at [763, 222] on li "Gold Spectrum" at bounding box center [815, 217] width 407 height 25
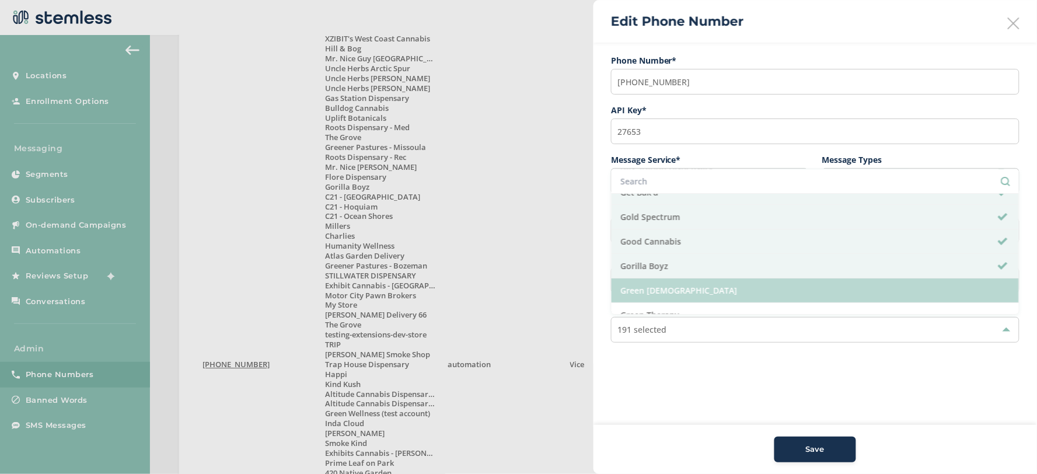
click at [752, 298] on li "Green [DEMOGRAPHIC_DATA]" at bounding box center [815, 290] width 407 height 25
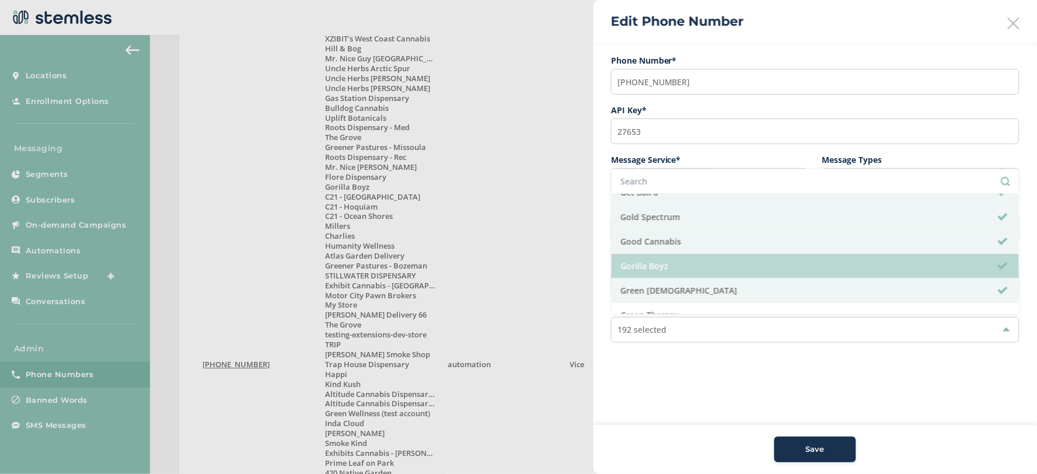
scroll to position [1426, 0]
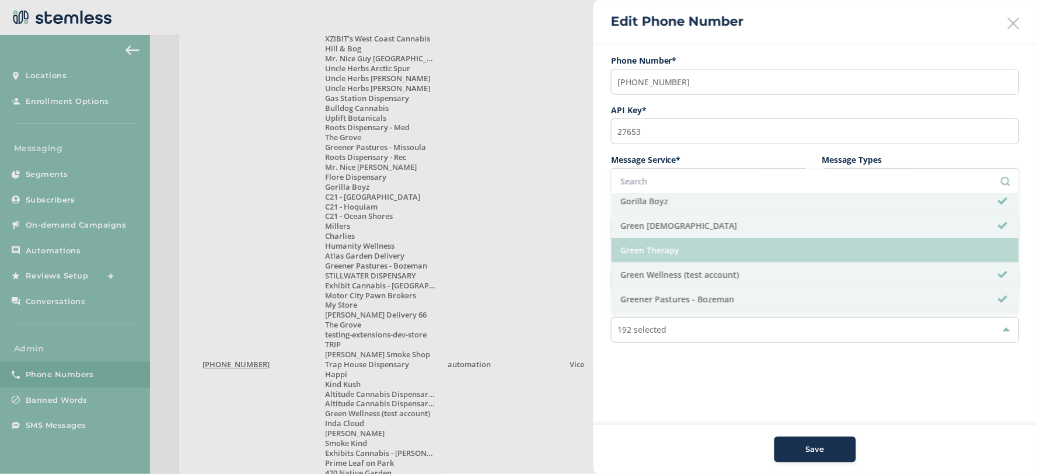
click at [768, 256] on li "Green Therapy" at bounding box center [815, 250] width 407 height 25
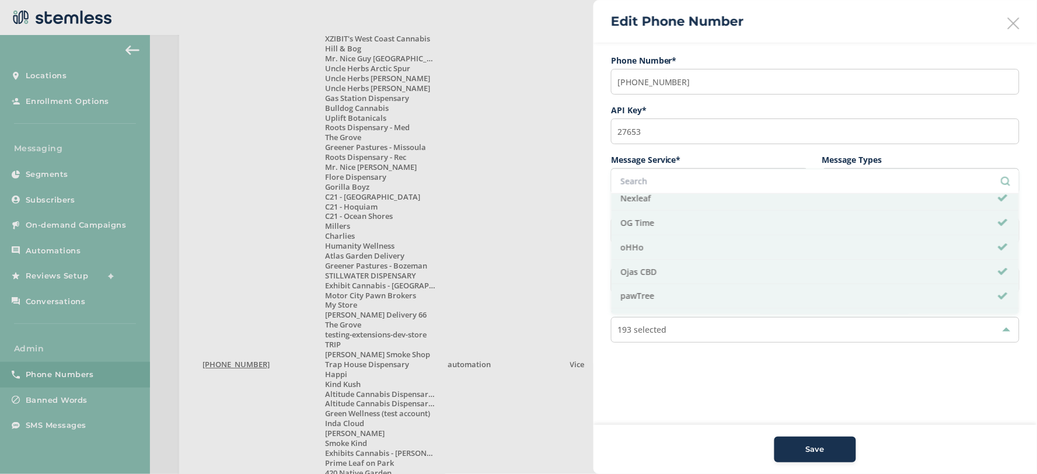
scroll to position [3242, 0]
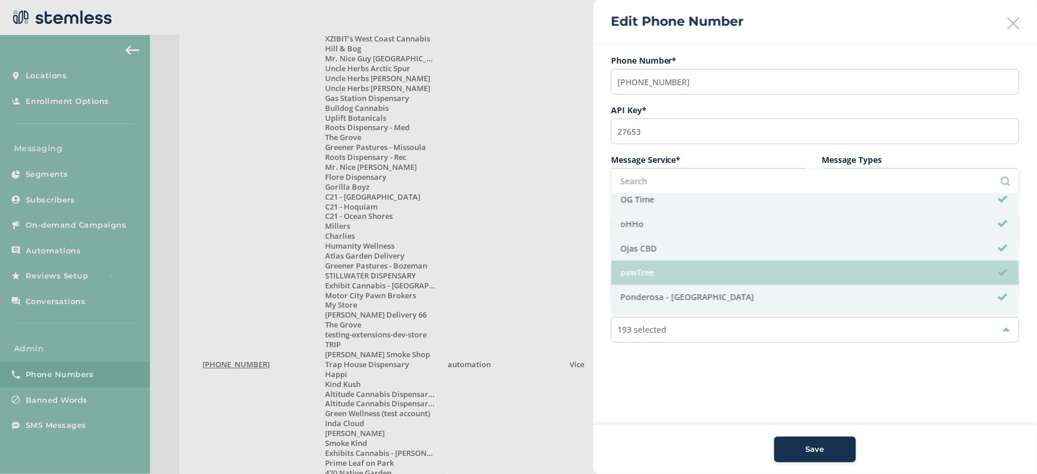
click at [748, 284] on li "pawTree" at bounding box center [815, 273] width 407 height 25
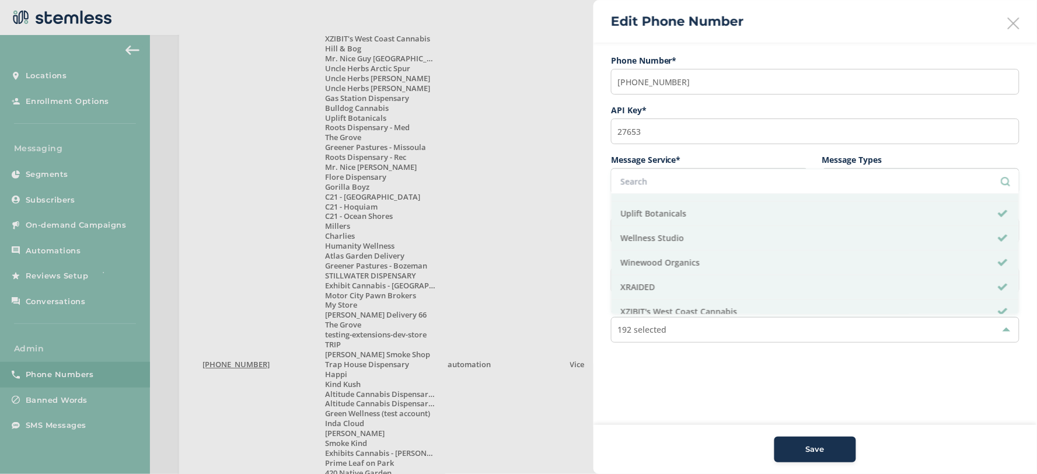
scroll to position [5063, 0]
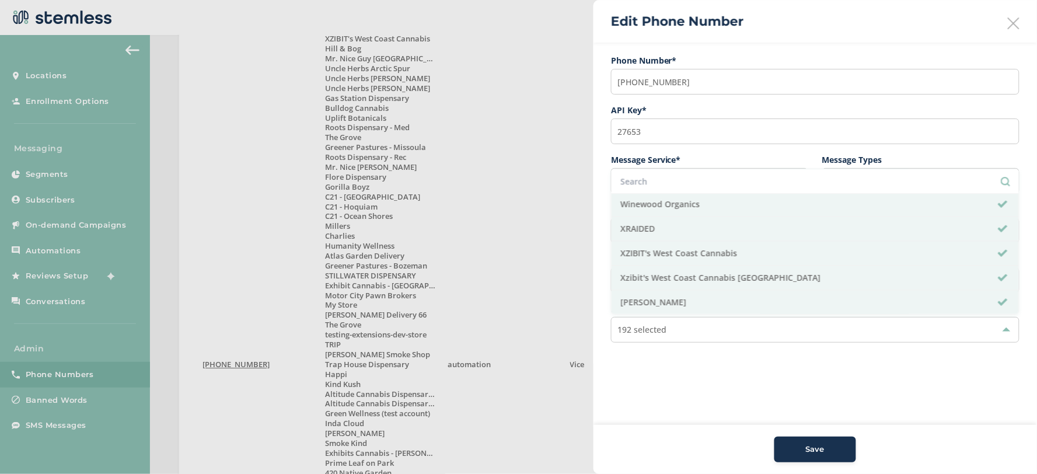
click at [832, 446] on div "Save" at bounding box center [815, 450] width 63 height 12
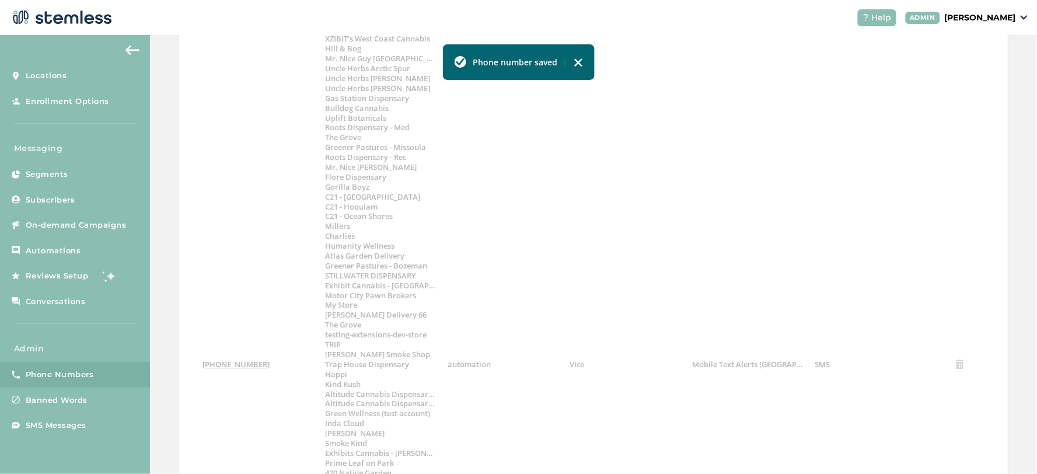
scroll to position [941, 0]
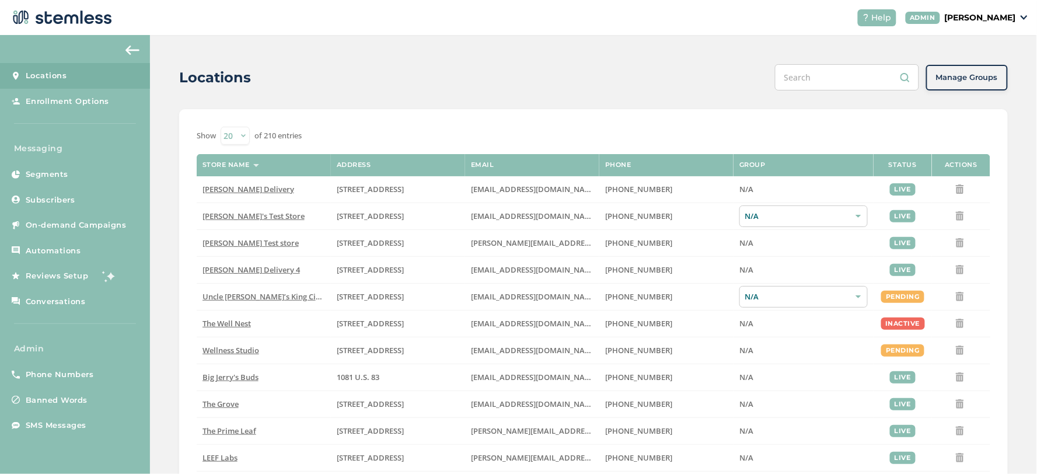
click at [864, 78] on input "text" at bounding box center [847, 77] width 144 height 26
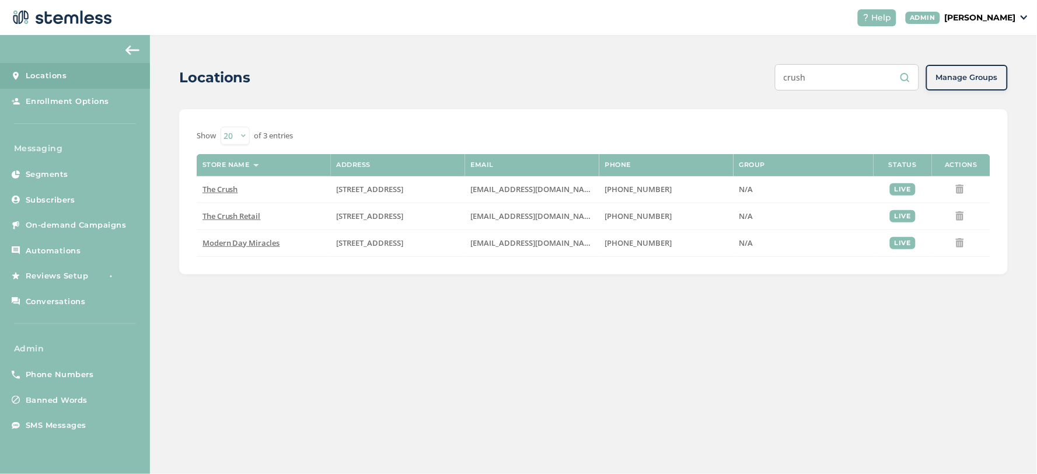
type input "crush"
